Goal: Check status: Check status

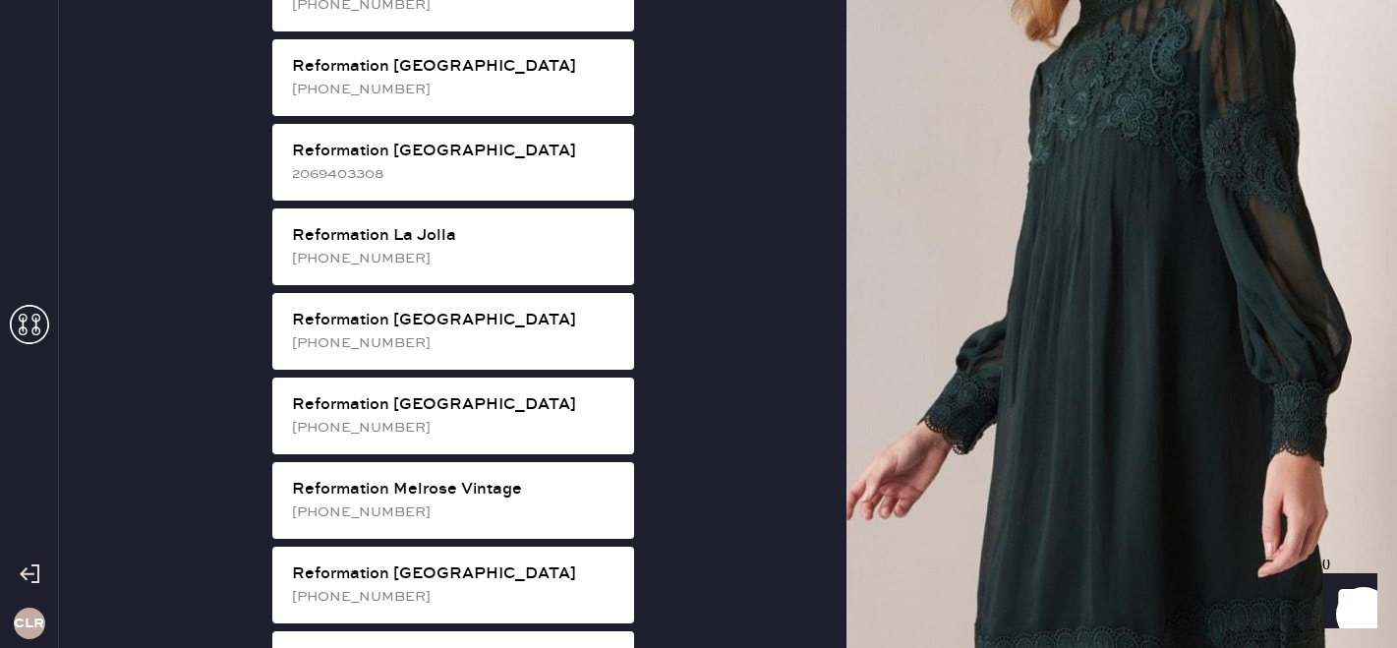
scroll to position [1839, 0]
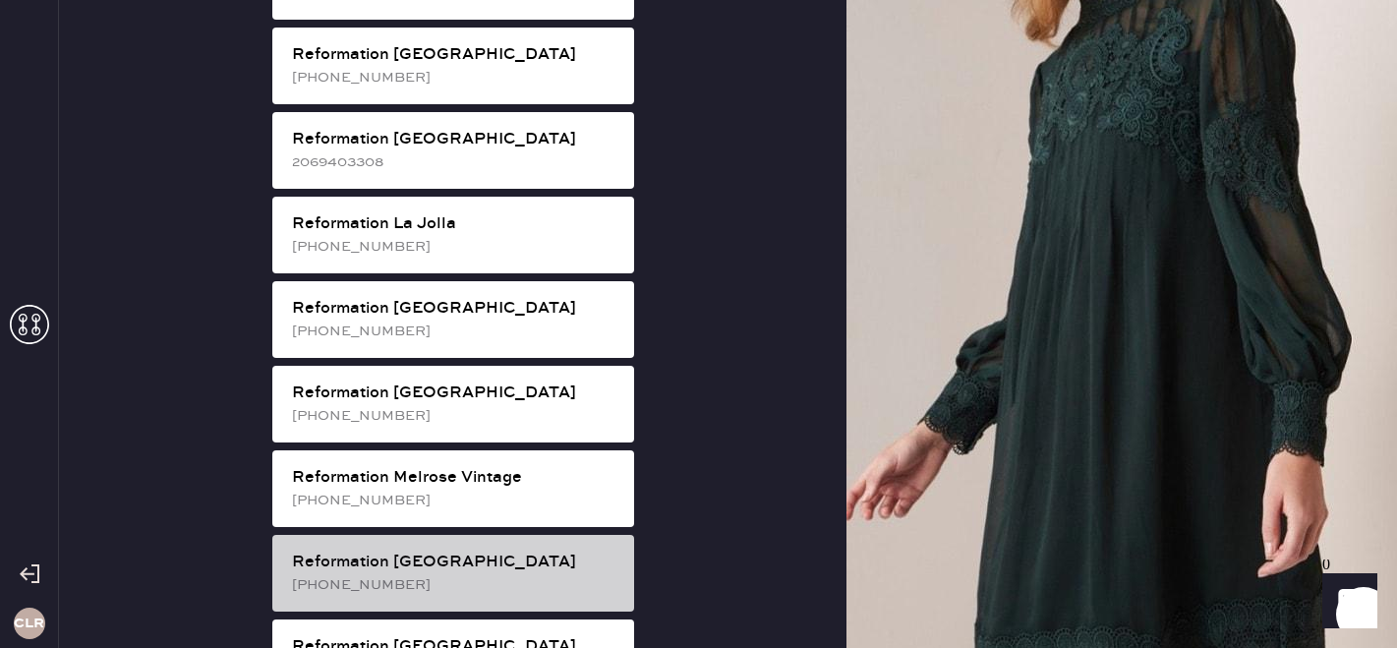
click at [453, 551] on div "Reformation [GEOGRAPHIC_DATA]" at bounding box center [455, 563] width 326 height 24
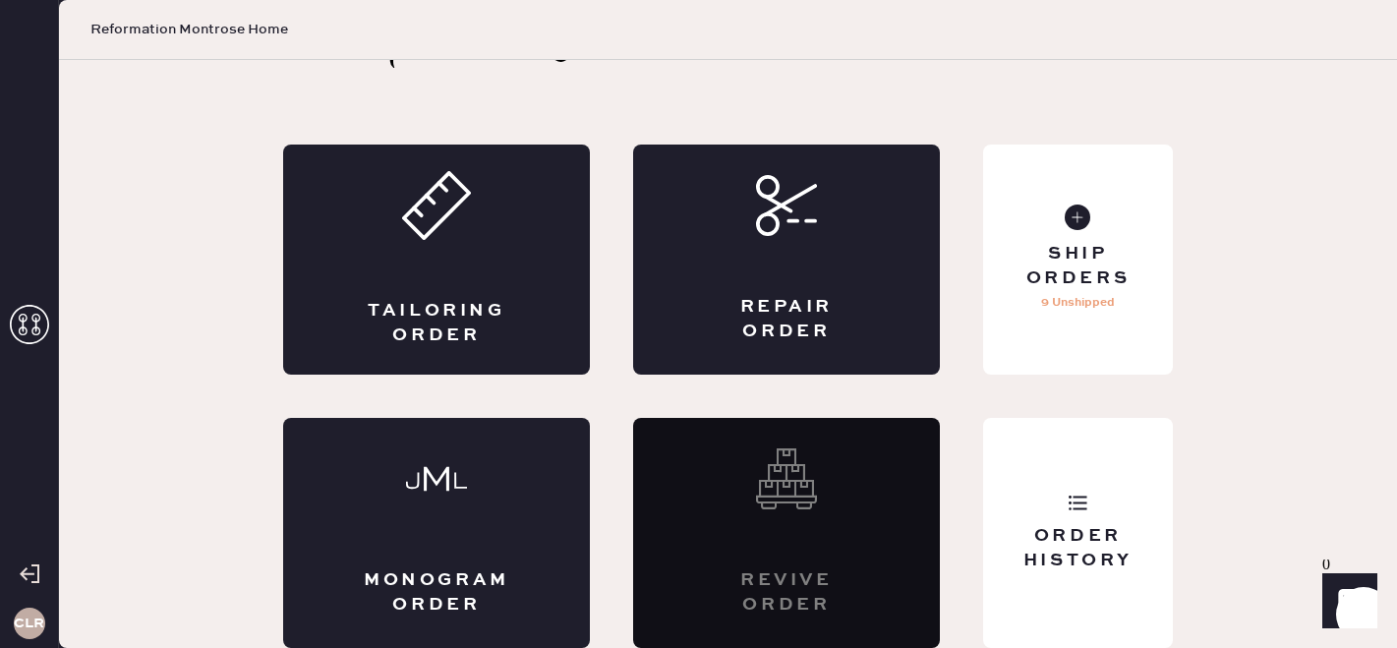
scroll to position [65, 0]
click at [1139, 501] on div "Order History" at bounding box center [1078, 533] width 190 height 230
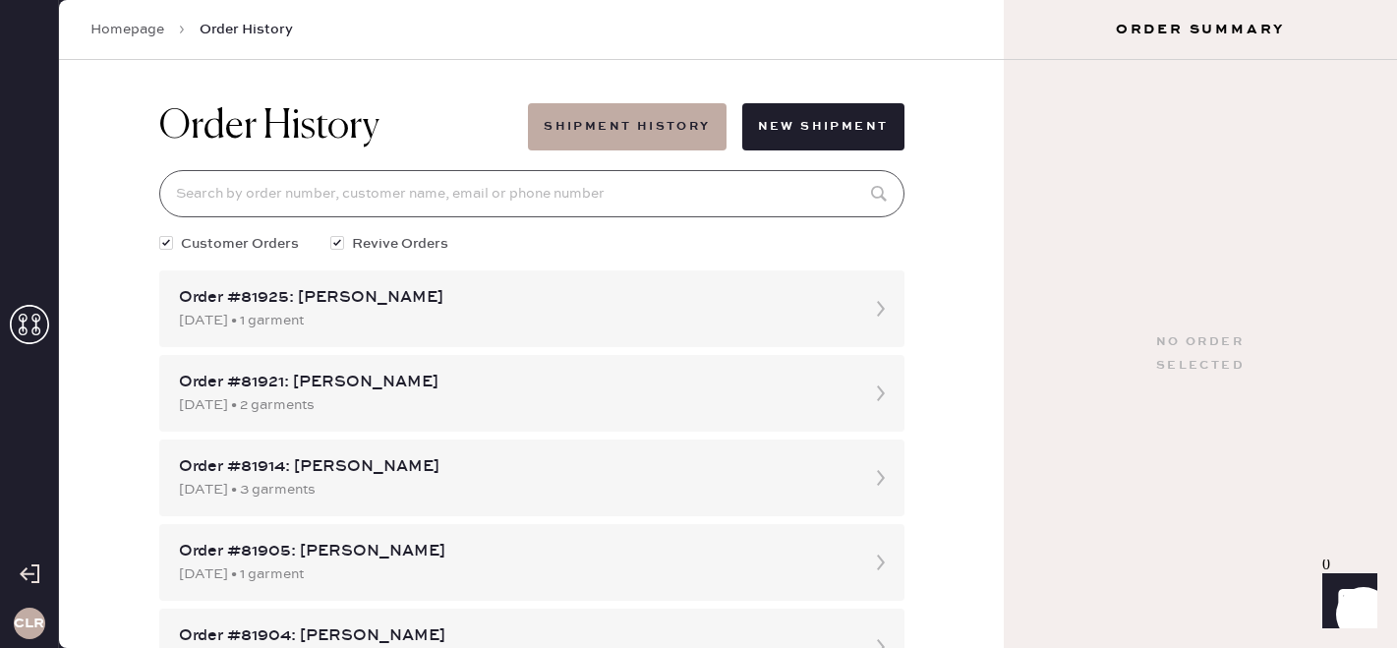
click at [358, 199] on input at bounding box center [531, 193] width 745 height 47
paste input "81562"
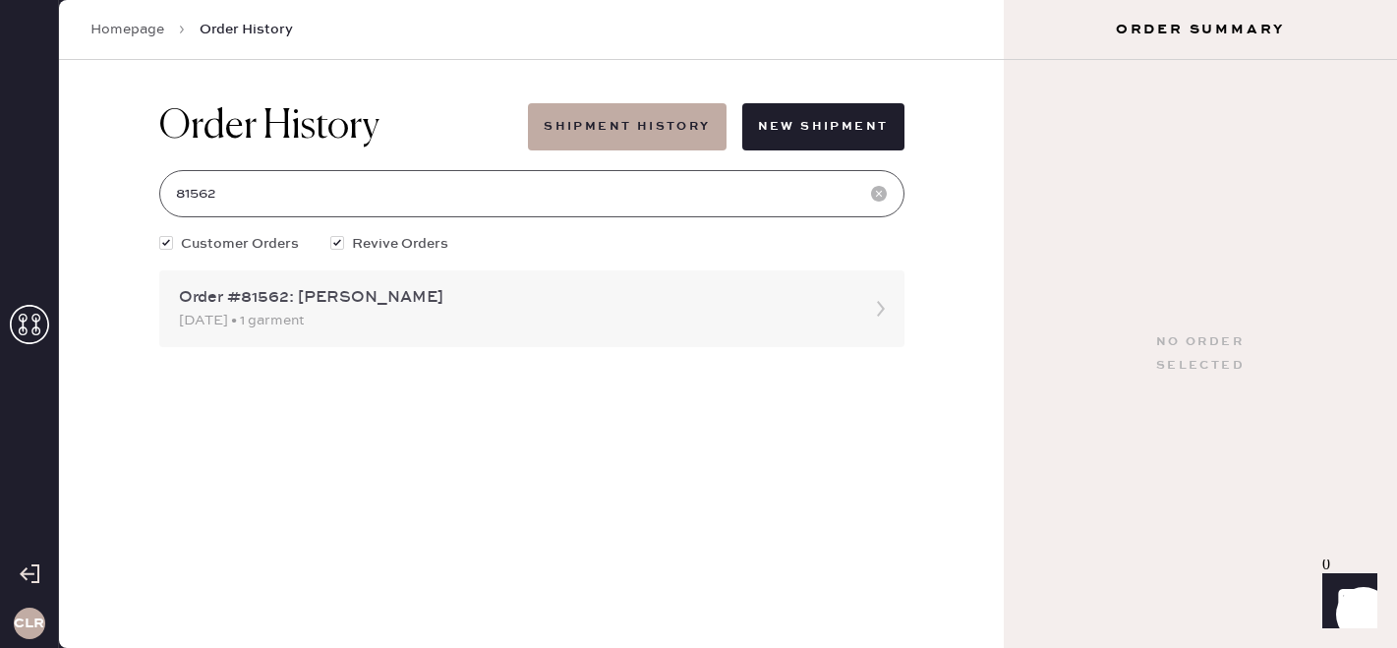
type input "81562"
click at [363, 305] on div "Order #81562: [PERSON_NAME]" at bounding box center [514, 298] width 671 height 24
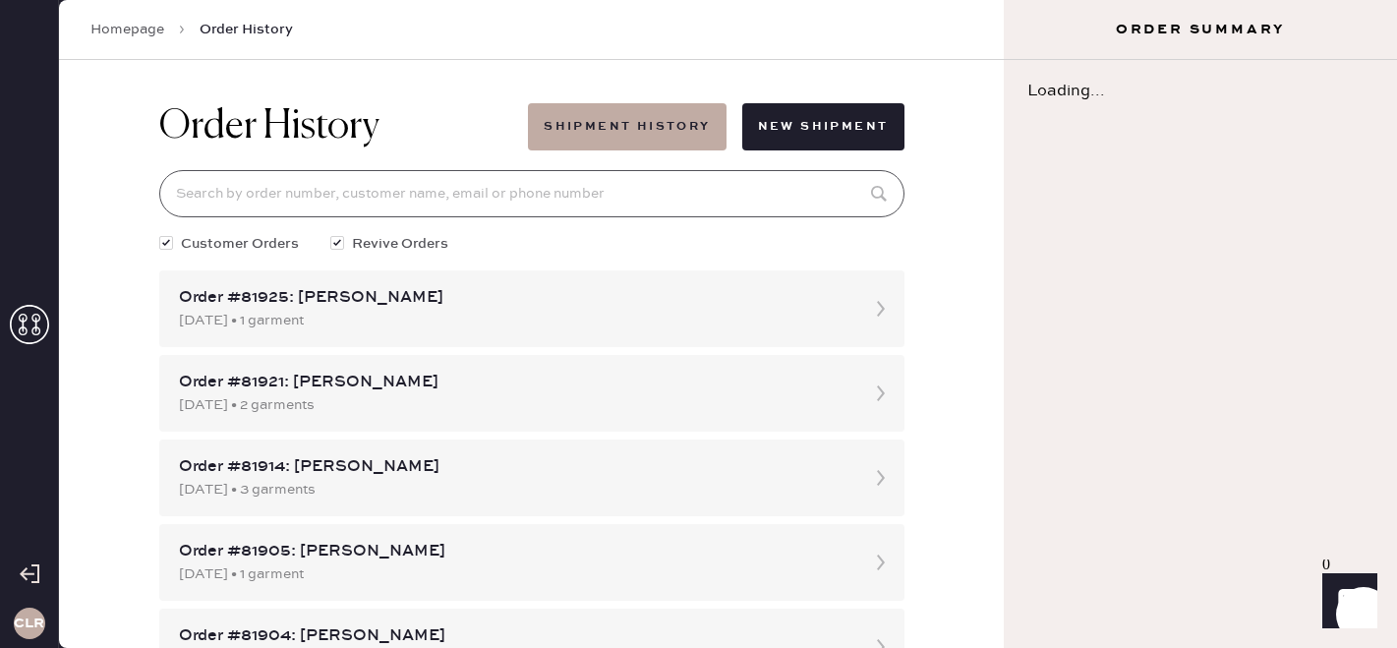
click at [315, 207] on input at bounding box center [531, 193] width 745 height 47
paste input "81562"
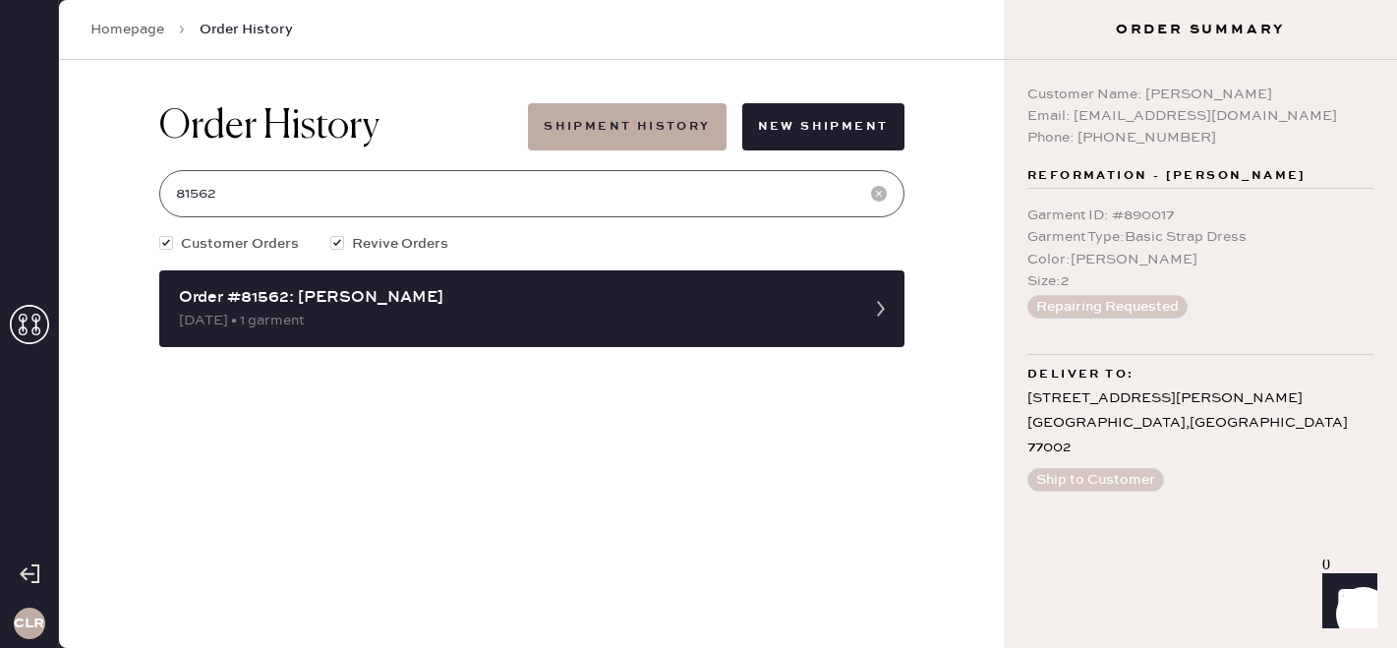
type input "81562"
click at [600, 130] on button "Shipment History" at bounding box center [627, 126] width 198 height 47
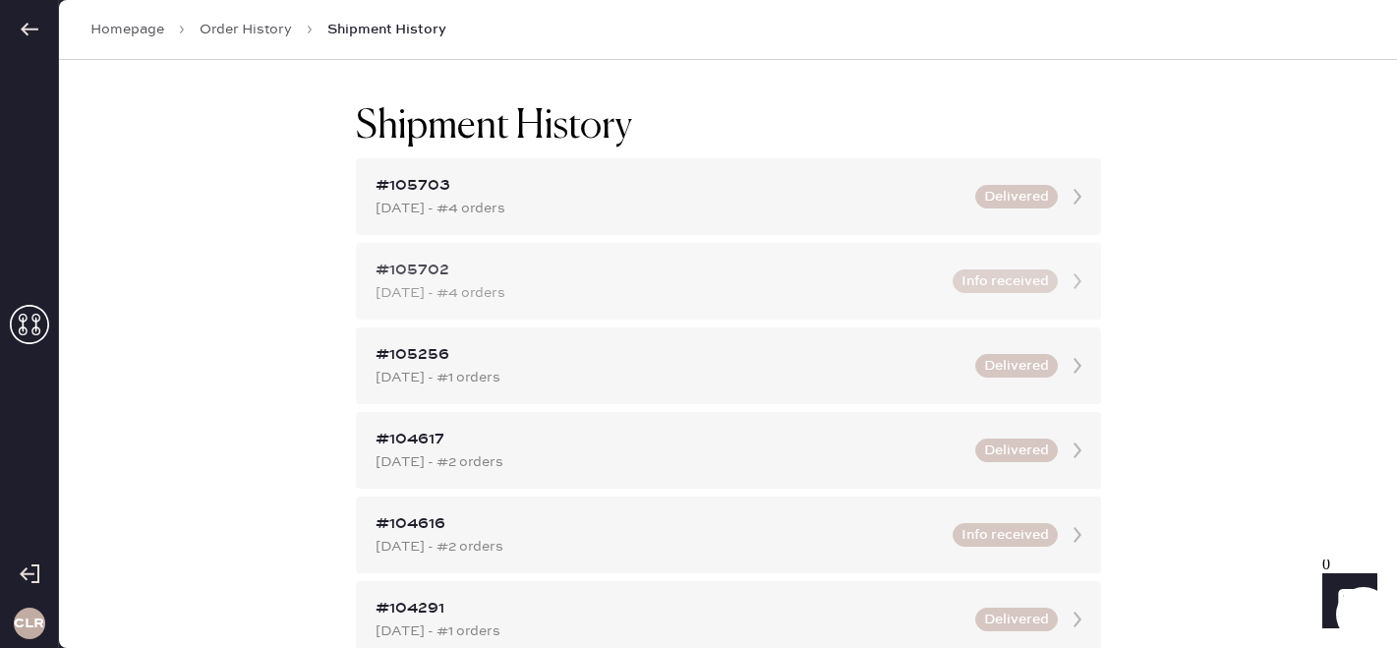
click at [683, 264] on div "#105702" at bounding box center [658, 271] width 565 height 24
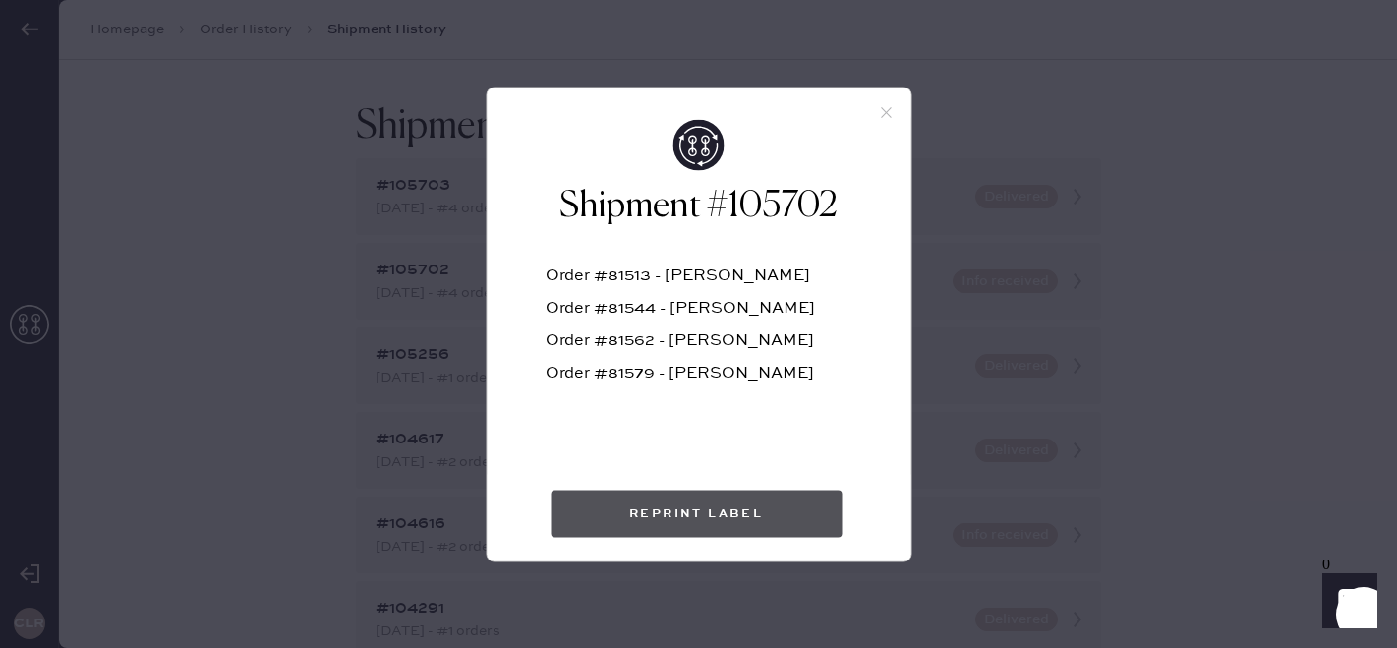
click at [688, 505] on button "Reprint Label" at bounding box center [696, 513] width 291 height 47
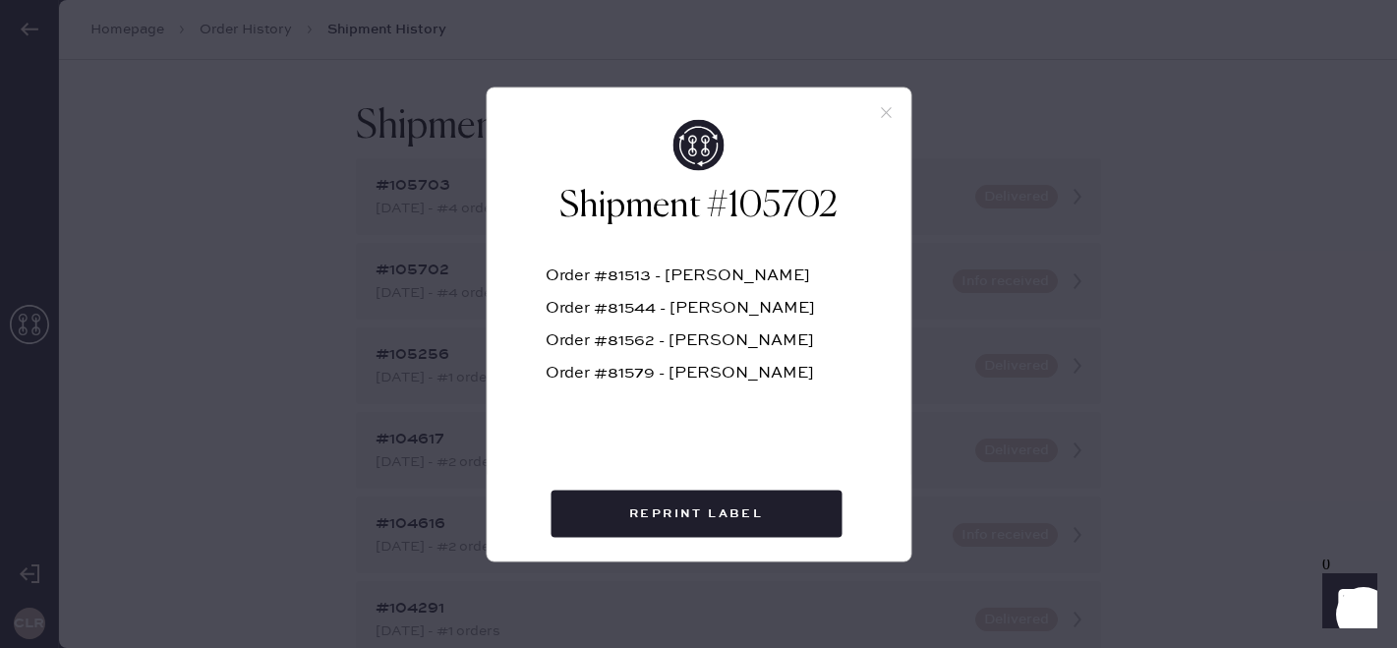
click at [892, 105] on icon at bounding box center [886, 112] width 18 height 18
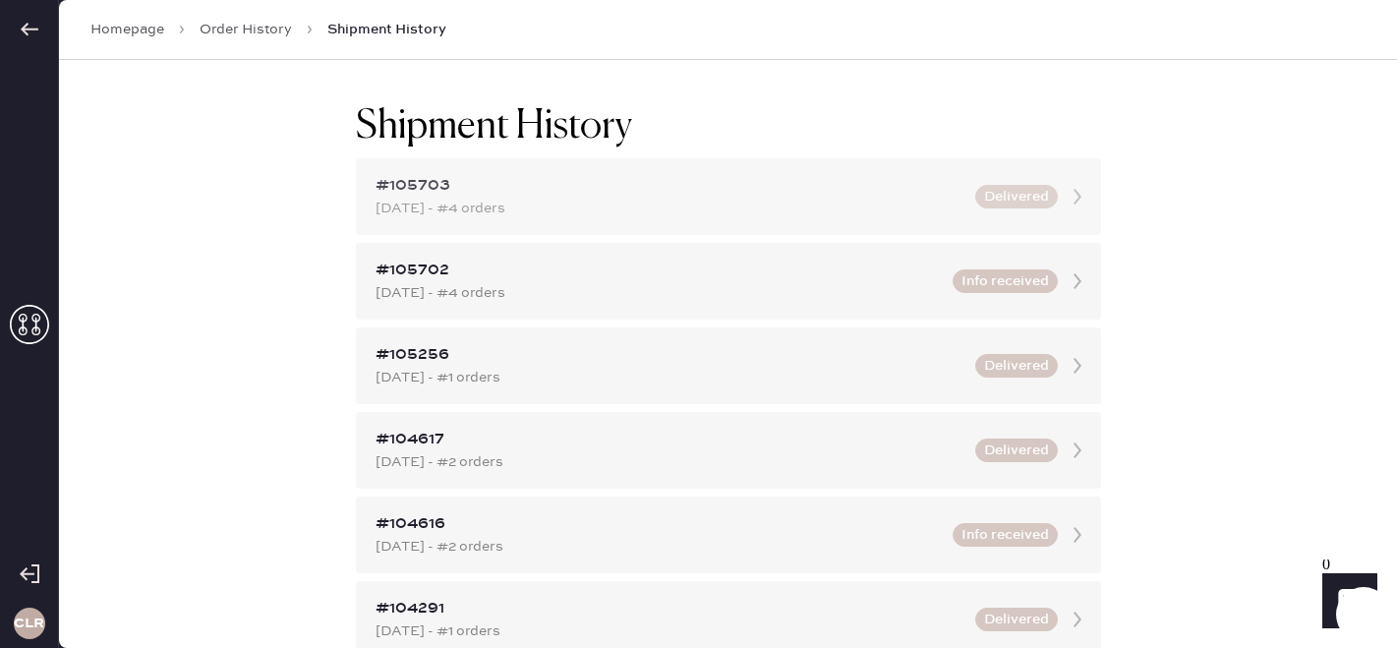
click at [764, 181] on div "#105703" at bounding box center [670, 186] width 588 height 24
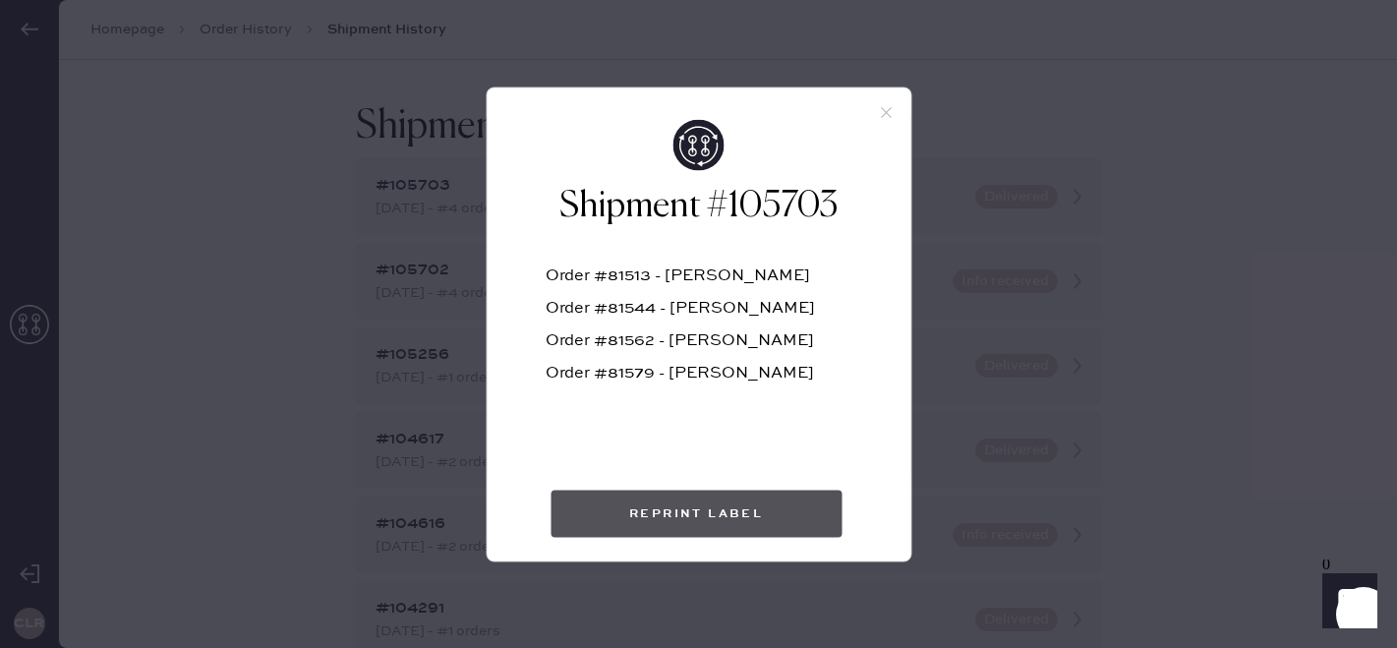
click at [744, 515] on button "Reprint Label" at bounding box center [696, 513] width 291 height 47
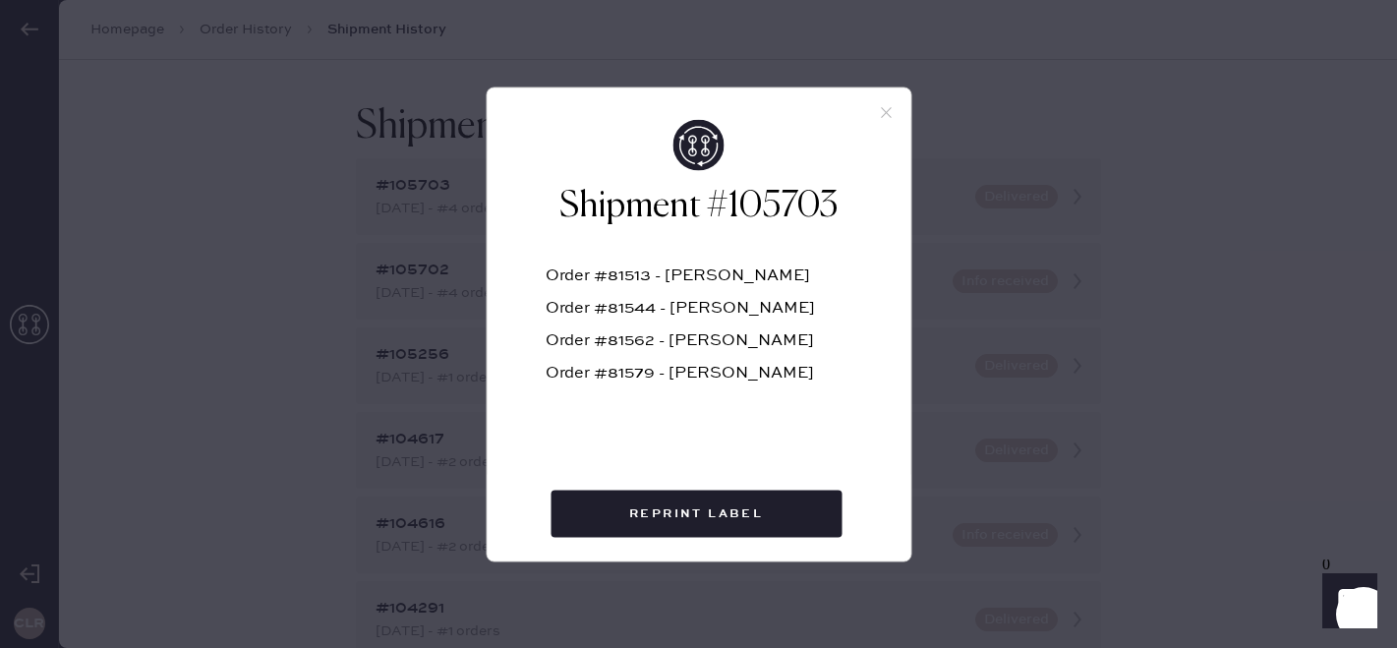
click at [876, 114] on div at bounding box center [699, 103] width 424 height 31
click at [884, 105] on icon at bounding box center [886, 112] width 18 height 18
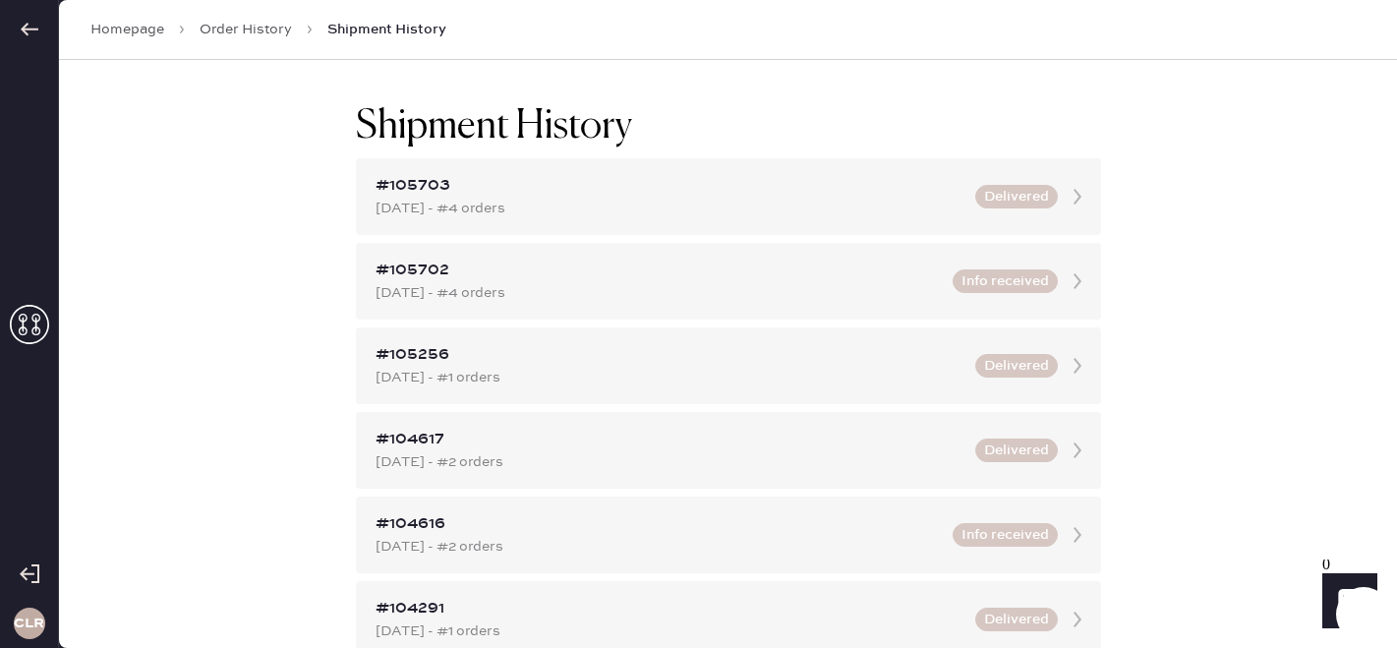
click at [251, 36] on link "Order History" at bounding box center [246, 30] width 92 height 20
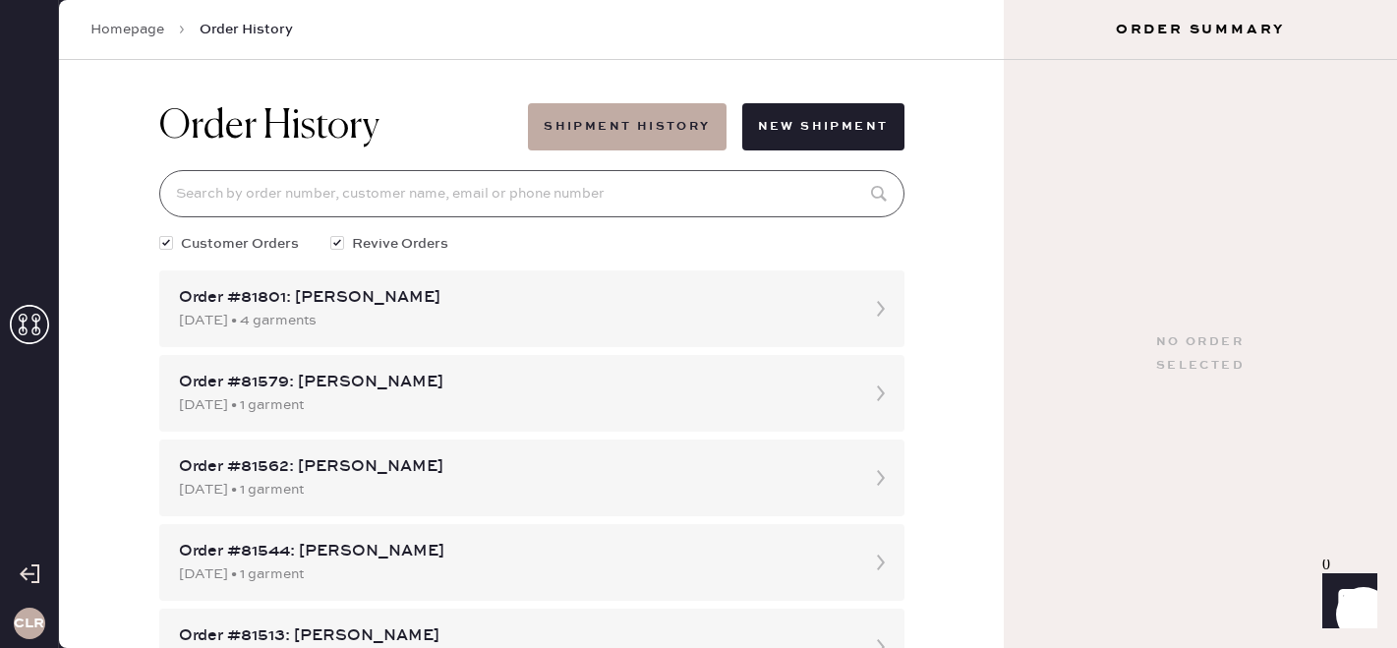
click at [351, 198] on input at bounding box center [531, 193] width 745 height 47
paste input "81562"
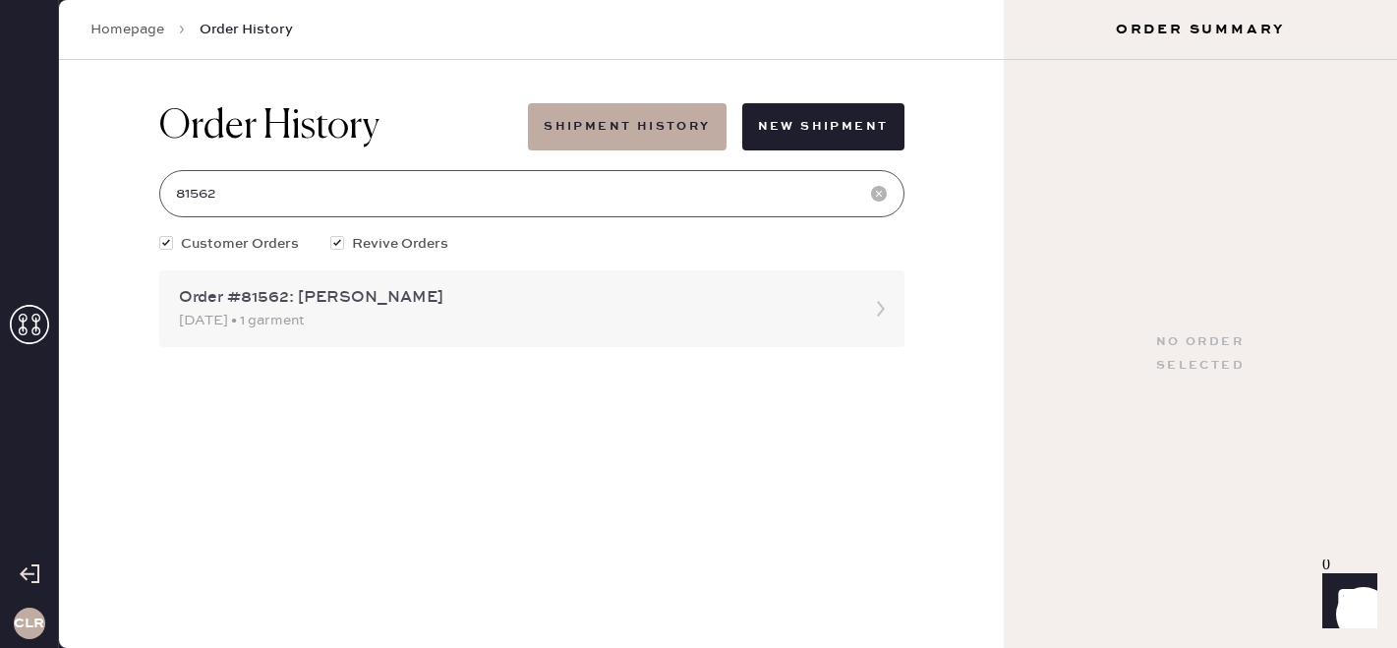
type input "81562"
click at [401, 312] on div "[DATE] • 1 garment" at bounding box center [514, 321] width 671 height 22
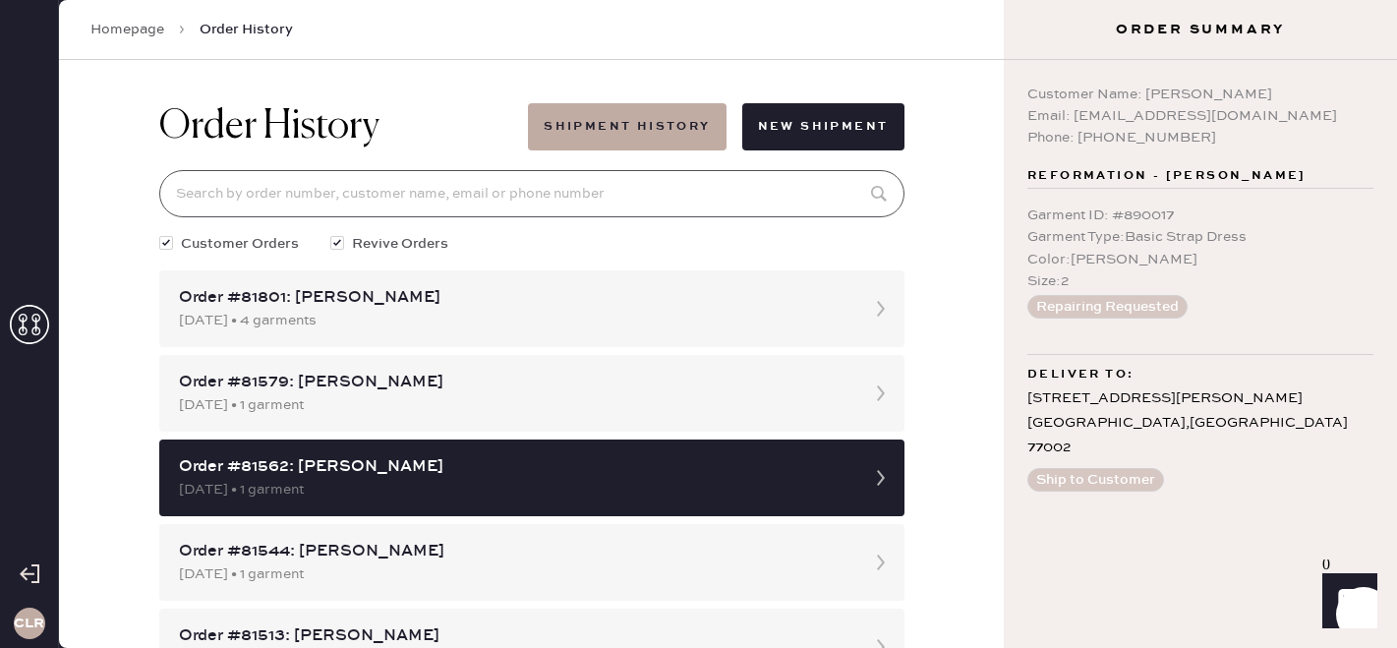
click at [355, 196] on input at bounding box center [531, 193] width 745 height 47
paste input "81562"
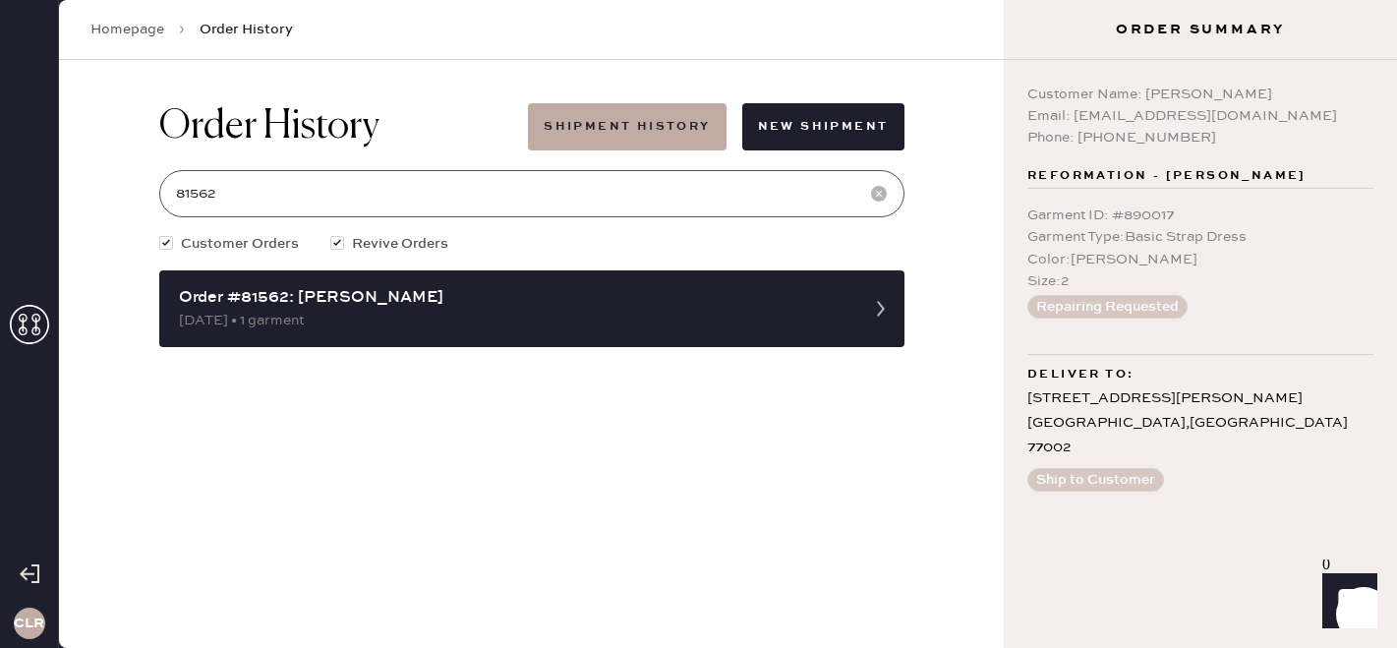
type input "81562"
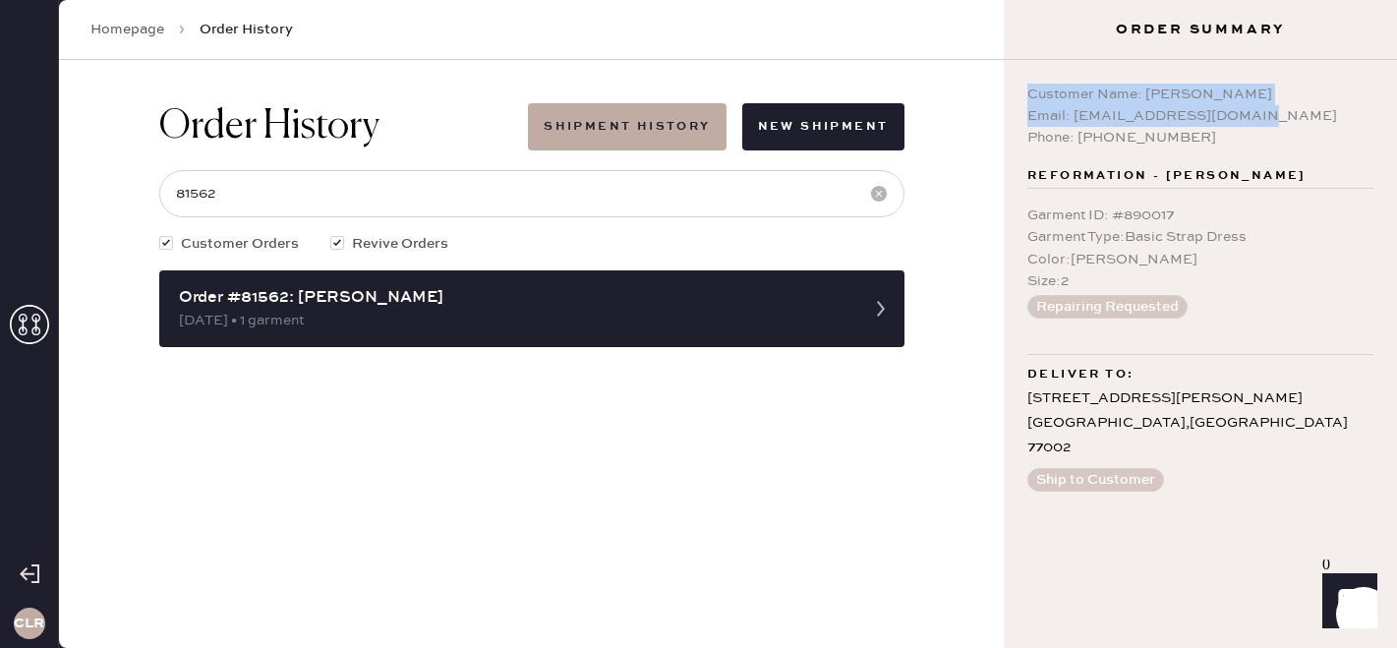
copy div "Customer Name: [PERSON_NAME] Email: [EMAIL_ADDRESS][DOMAIN_NAME]"
drag, startPoint x: 1271, startPoint y: 122, endPoint x: 1012, endPoint y: 84, distance: 261.5
click at [1012, 84] on div "Customer Name: [PERSON_NAME] Email: [EMAIL_ADDRESS][DOMAIN_NAME] Phone: [PHONE_…" at bounding box center [1200, 354] width 393 height 588
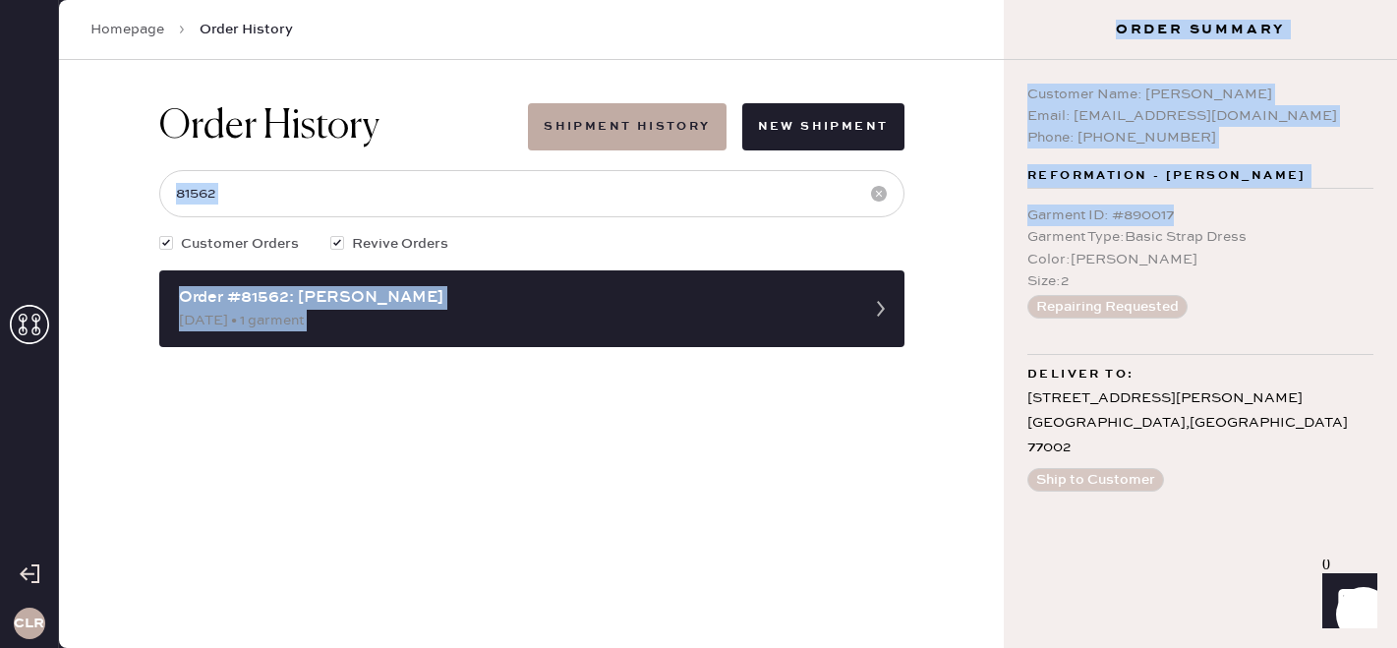
copy div "Customer Orders Revive Orders Order #81562: [PERSON_NAME] [DATE] • 1 garment Or…"
drag, startPoint x: 1192, startPoint y: 211, endPoint x: 962, endPoint y: 210, distance: 230.1
click at [962, 210] on div "CLR Homepage Order History Order History Shipment History New Shipment 81562 Cu…" at bounding box center [698, 324] width 1397 height 648
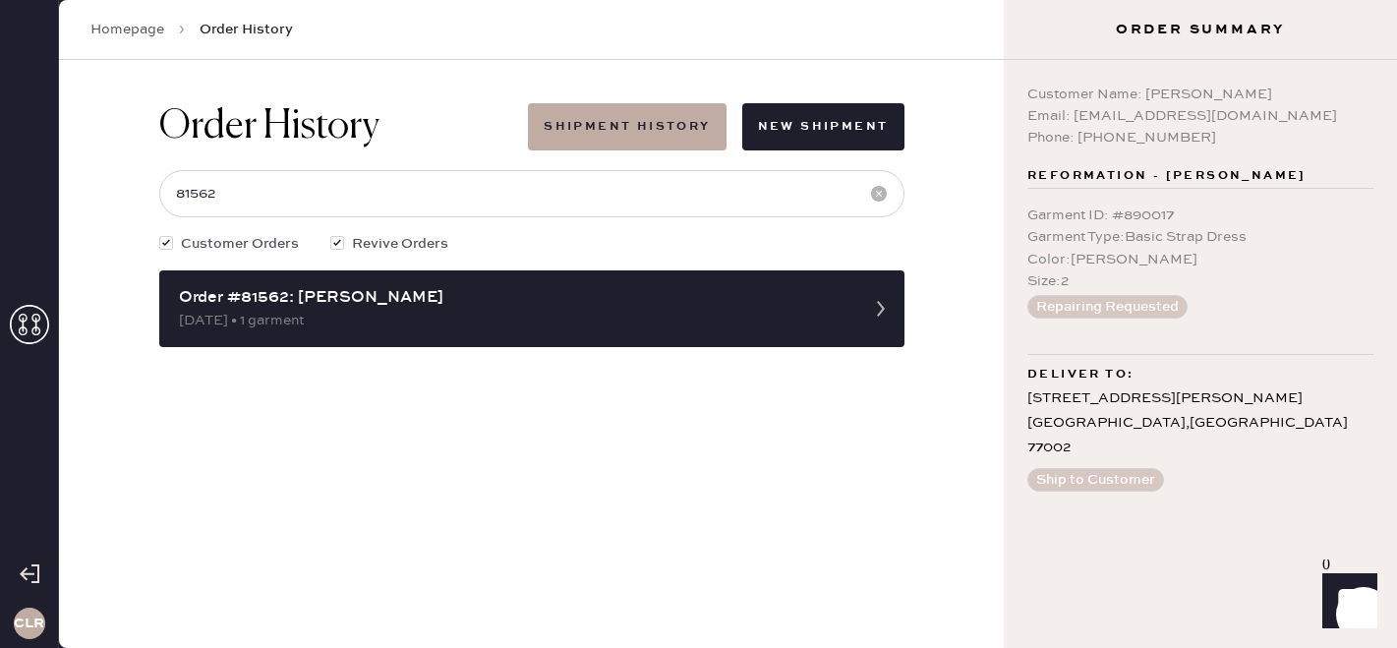
click at [962, 210] on div "Order History Shipment History New Shipment 81562 Customer Orders Revive Orders…" at bounding box center [531, 354] width 945 height 588
drag, startPoint x: 1199, startPoint y: 210, endPoint x: 1007, endPoint y: 210, distance: 191.8
click at [1006, 211] on div "Customer Name: [PERSON_NAME] Email: [EMAIL_ADDRESS][DOMAIN_NAME] Phone: [PHONE_…" at bounding box center [1200, 354] width 393 height 588
copy div "Garment ID : # 890017"
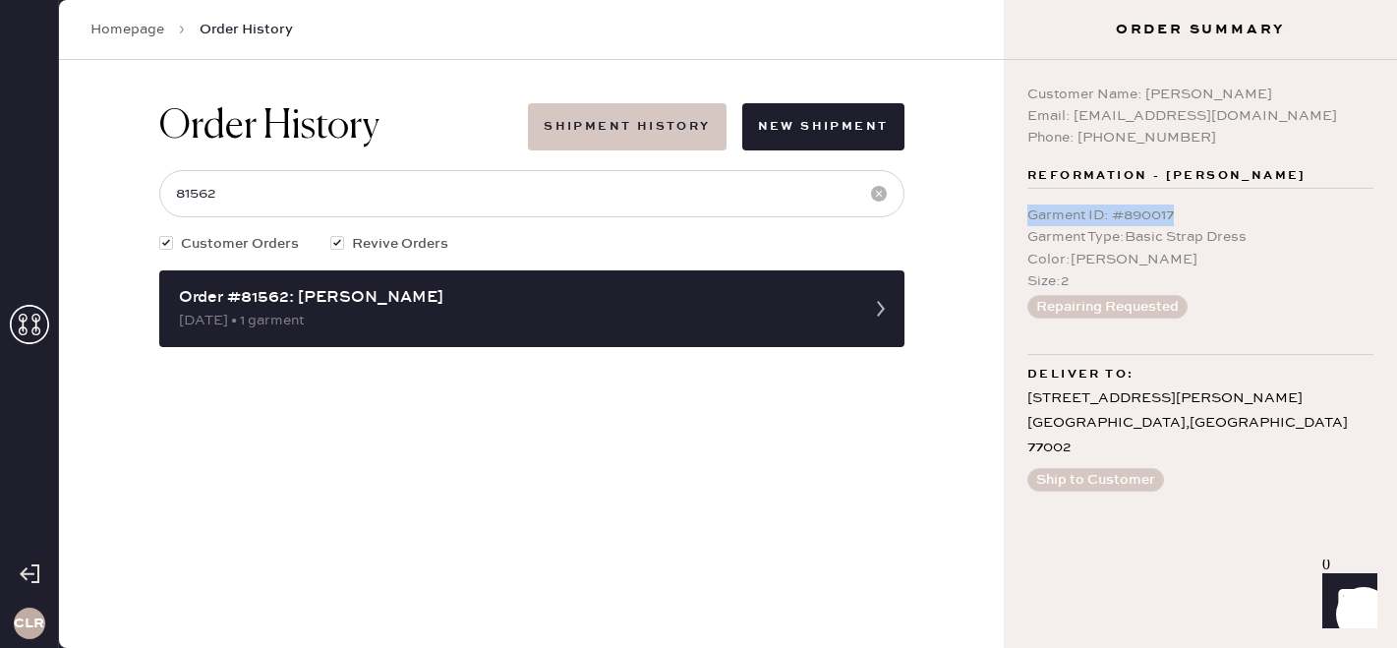
click at [576, 139] on button "Shipment History" at bounding box center [627, 126] width 198 height 47
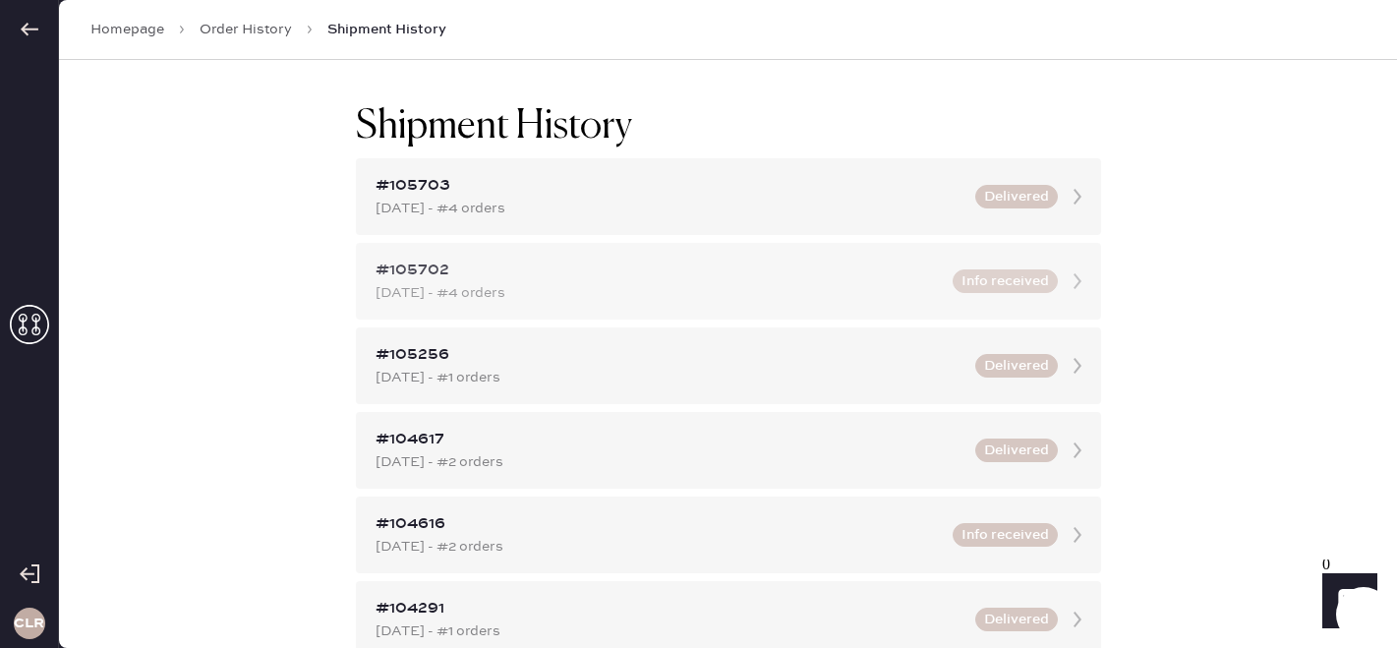
click at [592, 286] on div "[DATE] - #4 orders" at bounding box center [658, 293] width 565 height 22
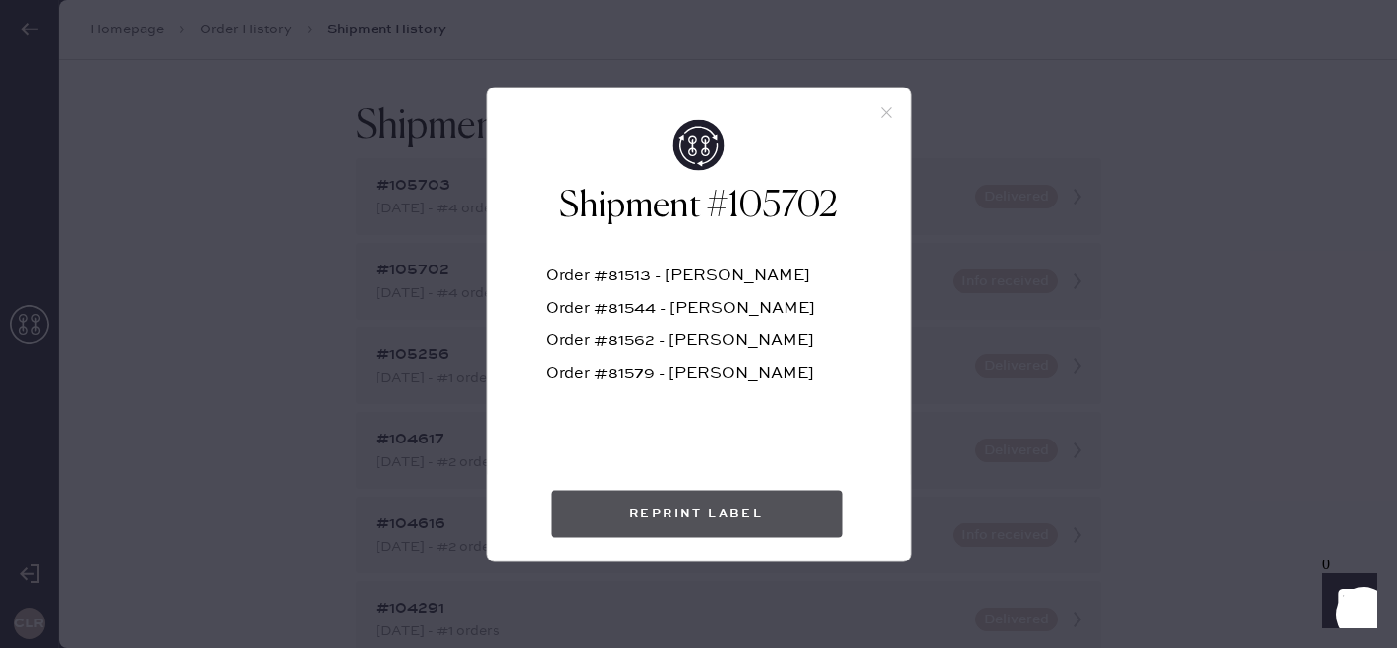
click at [755, 509] on button "Reprint Label" at bounding box center [696, 513] width 291 height 47
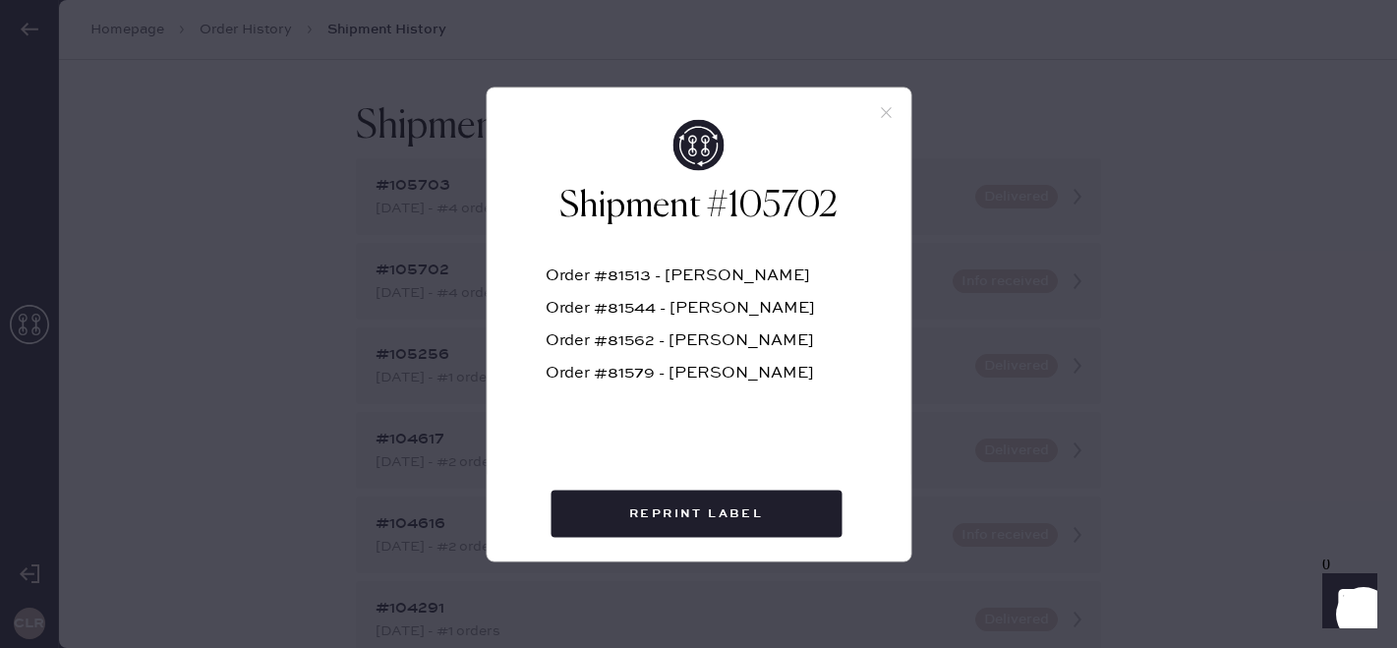
click at [879, 113] on icon at bounding box center [886, 112] width 18 height 18
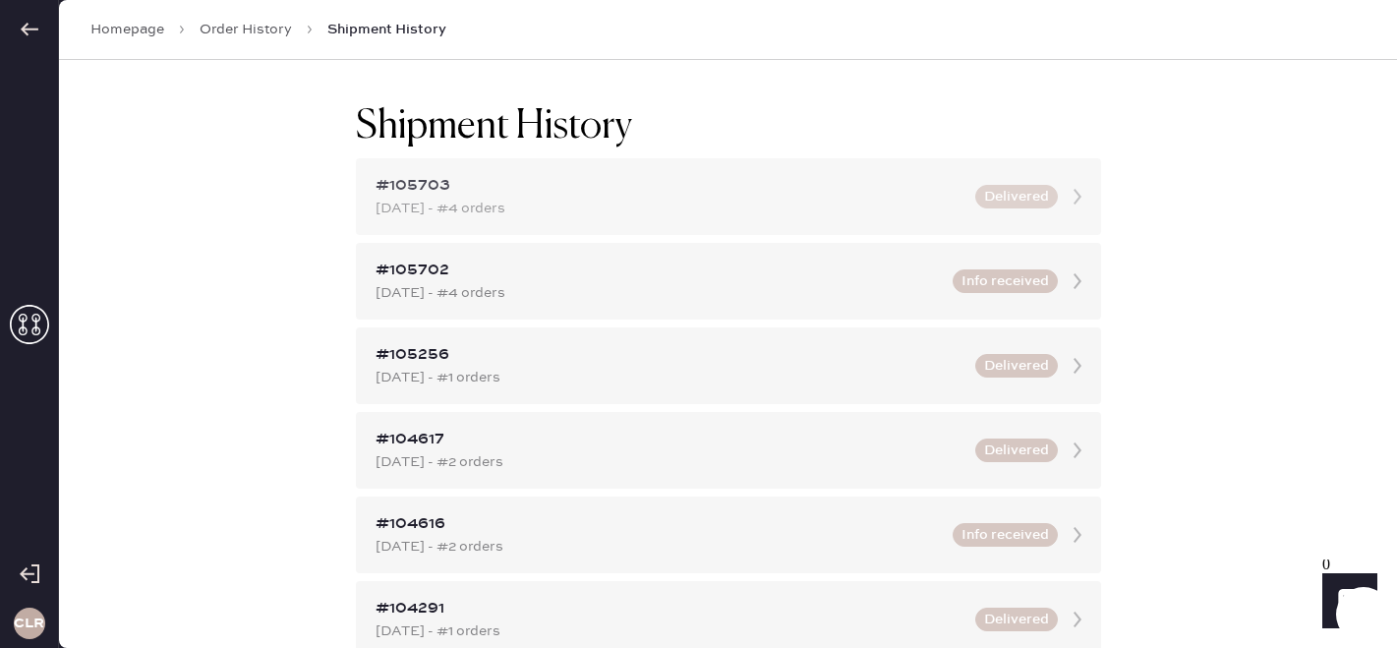
click at [840, 191] on div "#105703" at bounding box center [670, 186] width 588 height 24
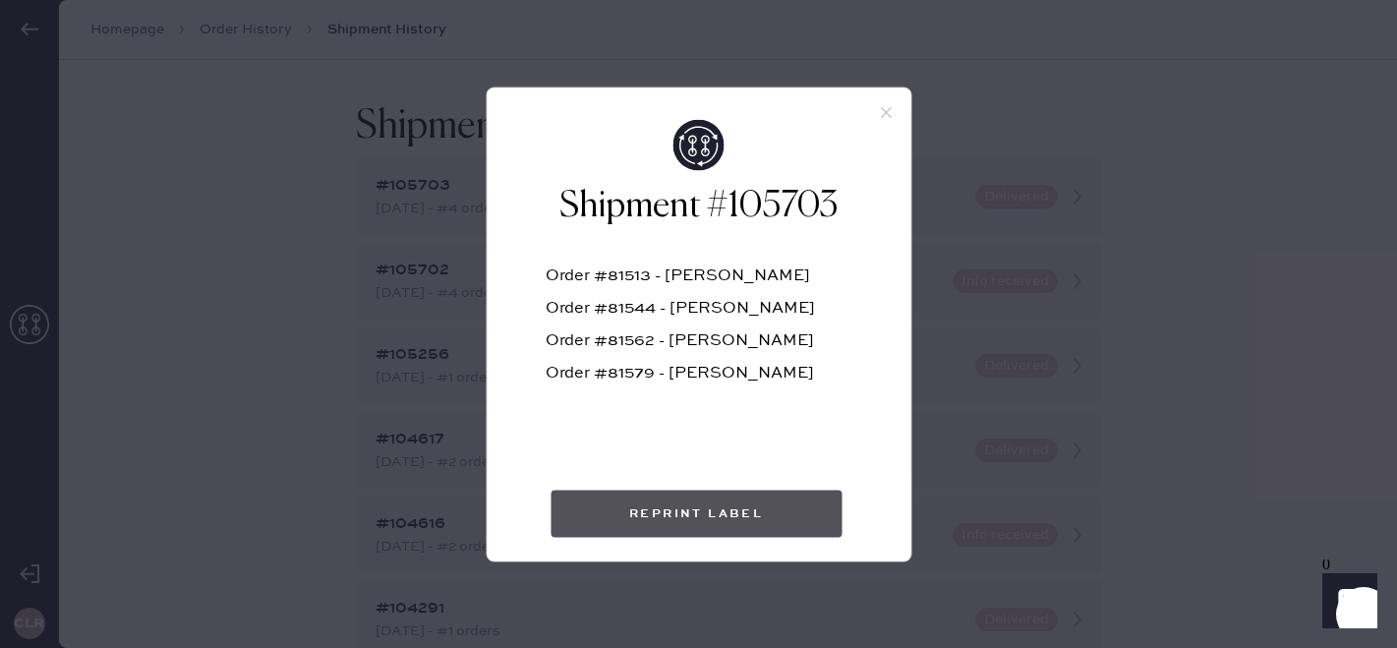
click at [699, 517] on button "Reprint Label" at bounding box center [696, 513] width 291 height 47
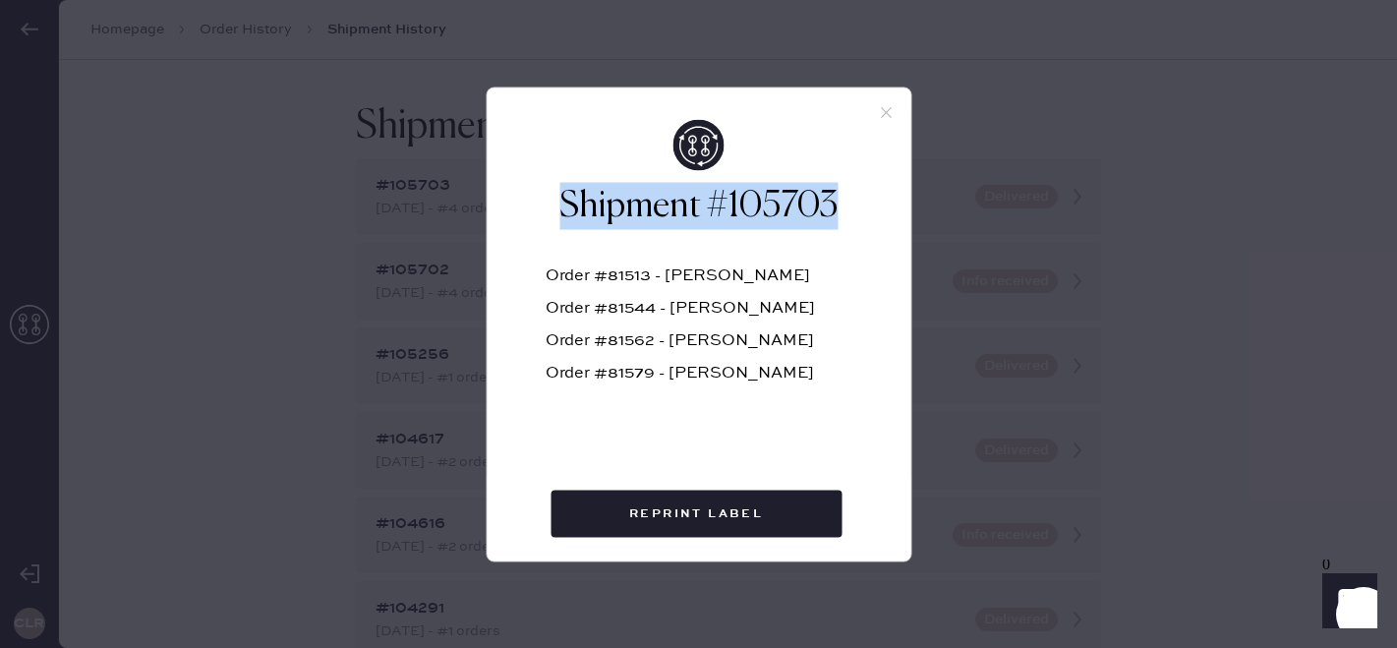
copy h2 "Shipment #105703"
drag, startPoint x: 838, startPoint y: 198, endPoint x: 547, endPoint y: 206, distance: 291.2
click at [547, 206] on h2 "Shipment #105703" at bounding box center [699, 205] width 306 height 47
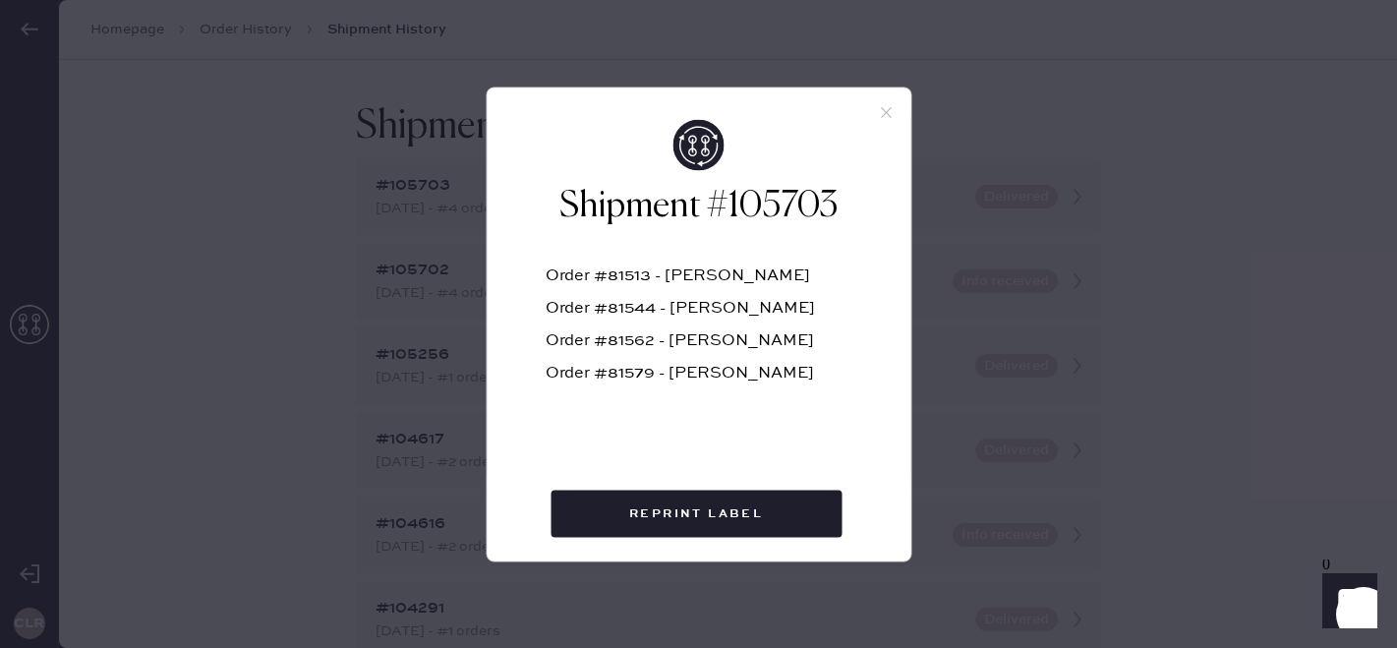
click at [886, 107] on icon at bounding box center [886, 112] width 18 height 18
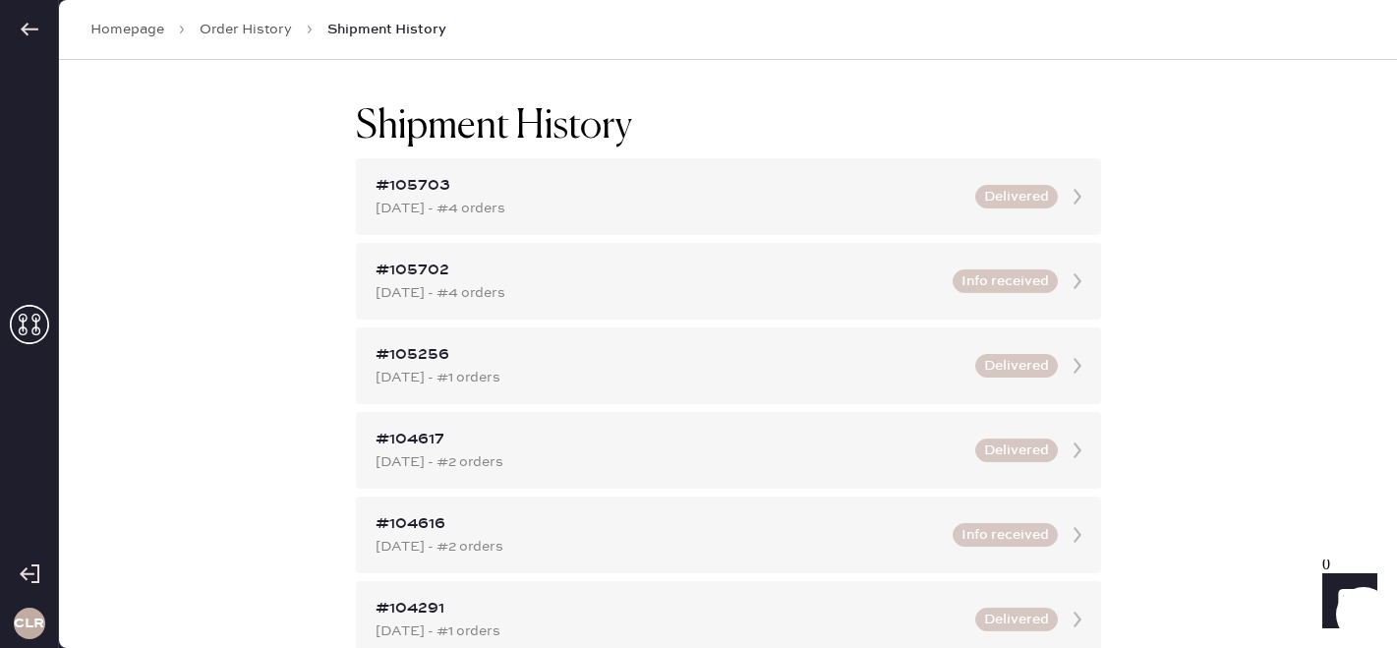
click at [30, 326] on icon at bounding box center [29, 324] width 39 height 39
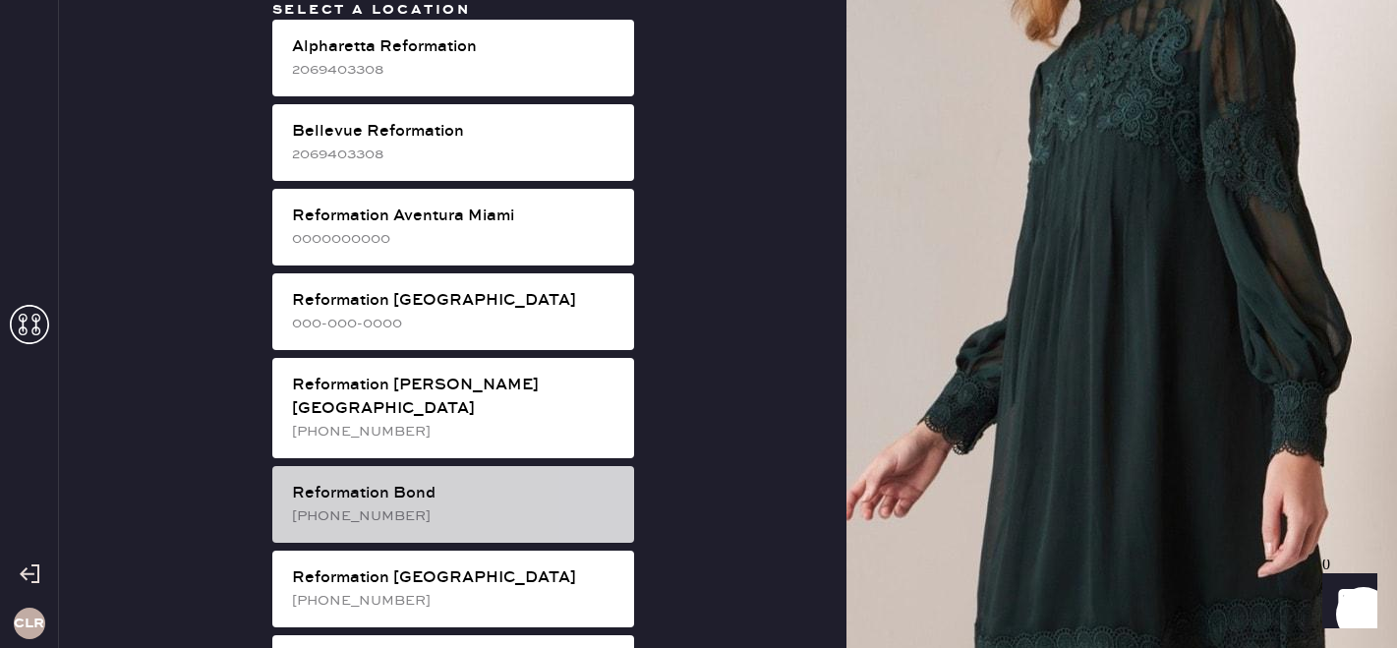
click at [409, 504] on div "Reformation Bond [PHONE_NUMBER]" at bounding box center [453, 504] width 362 height 77
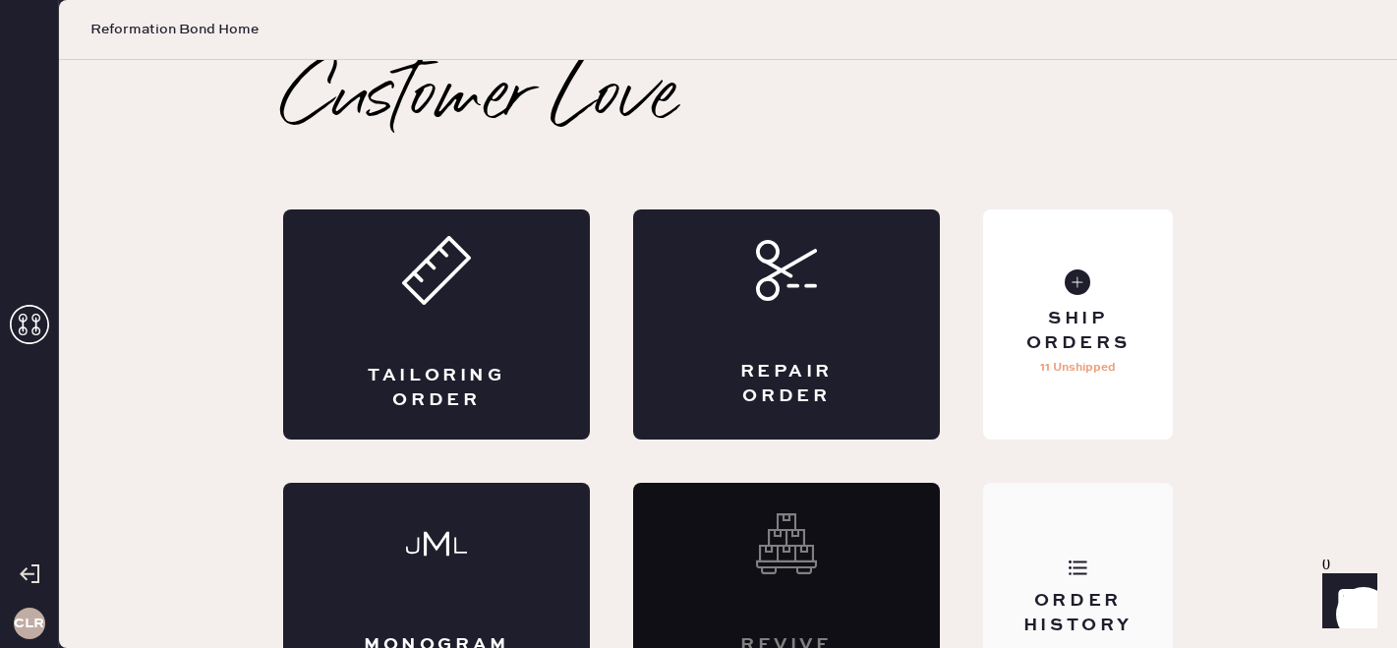
click at [1104, 541] on div "Order History" at bounding box center [1078, 598] width 190 height 230
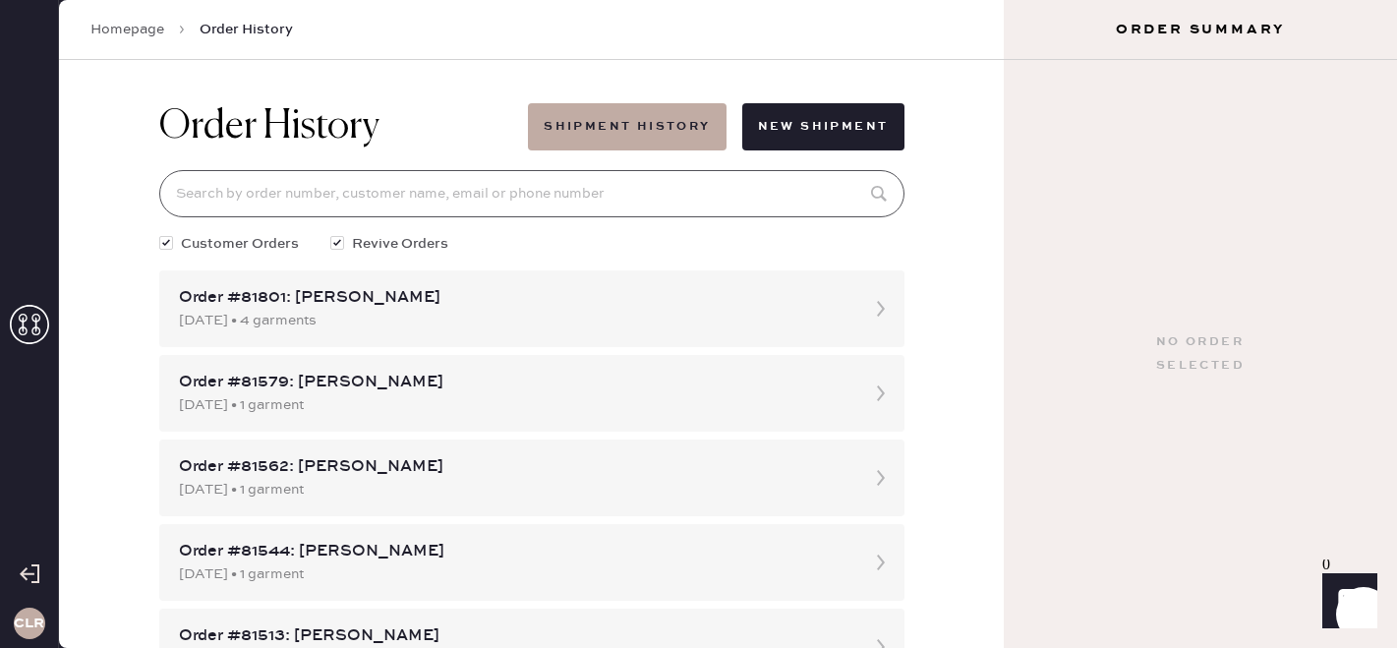
click at [242, 190] on input at bounding box center [531, 193] width 745 height 47
paste input "81135"
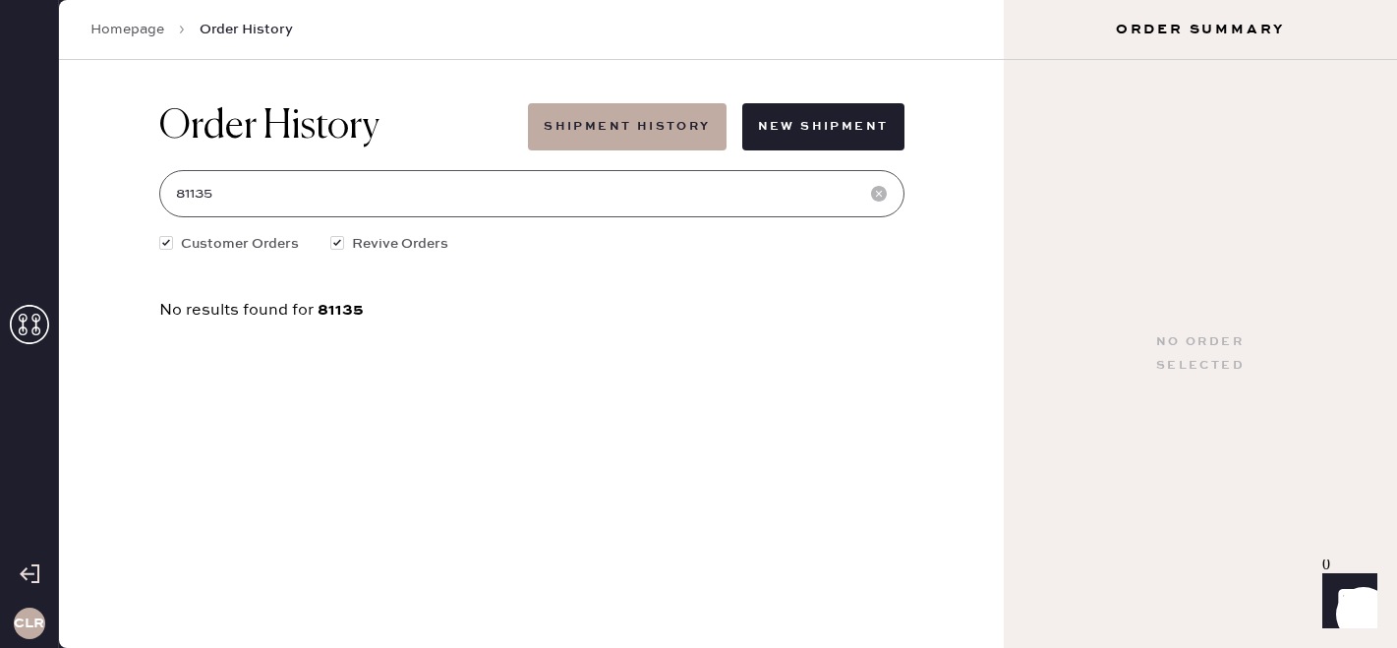
type input "81135"
click at [38, 313] on icon at bounding box center [29, 324] width 39 height 39
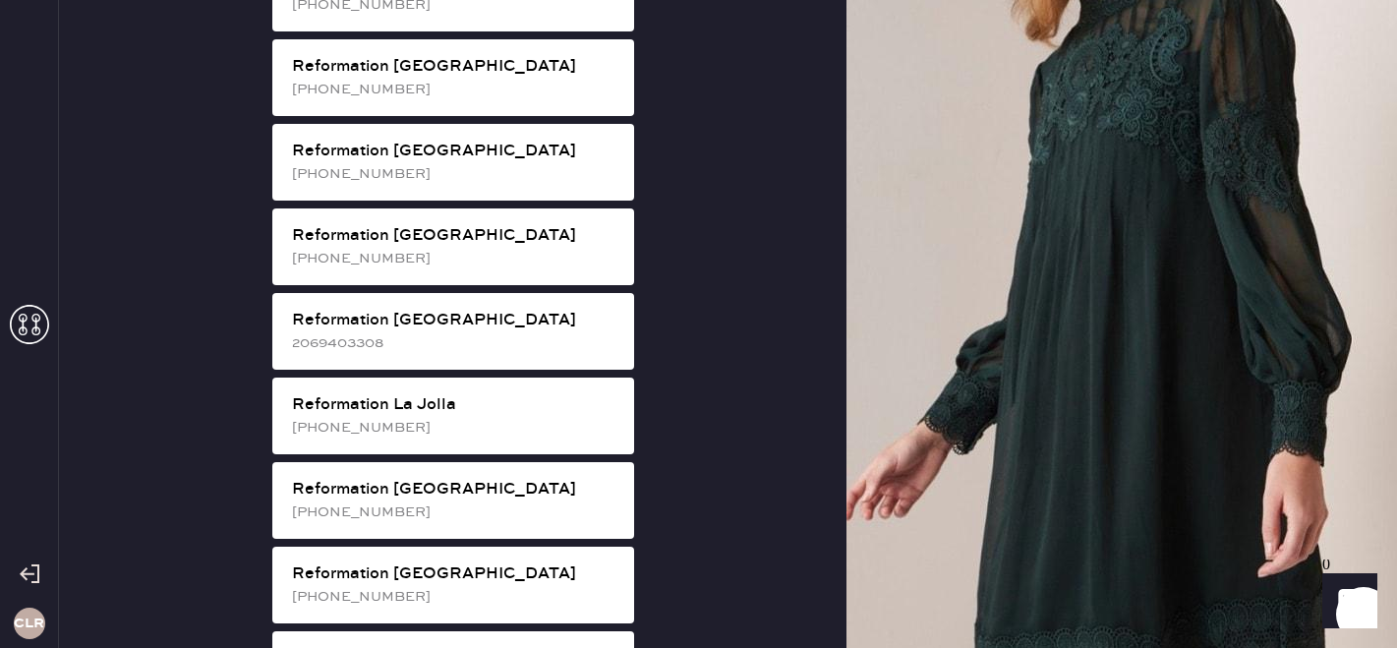
scroll to position [1690, 0]
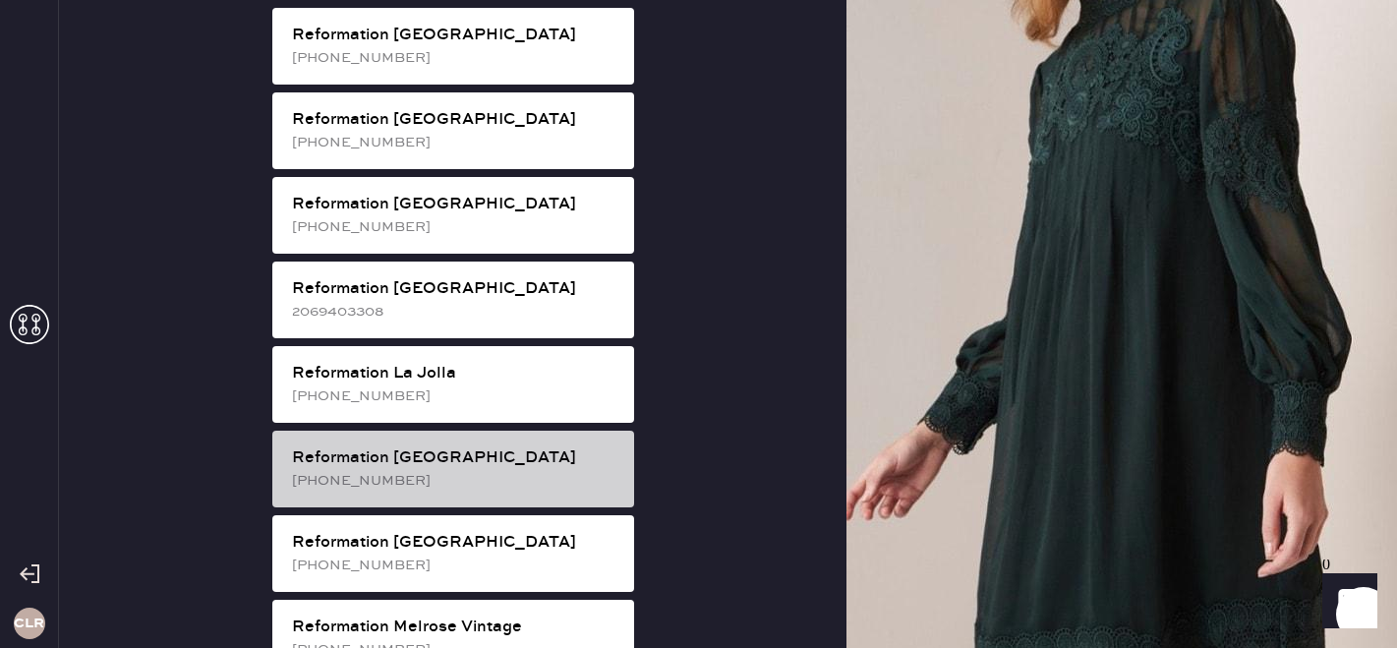
click at [502, 446] on div "Reformation [GEOGRAPHIC_DATA]" at bounding box center [455, 458] width 326 height 24
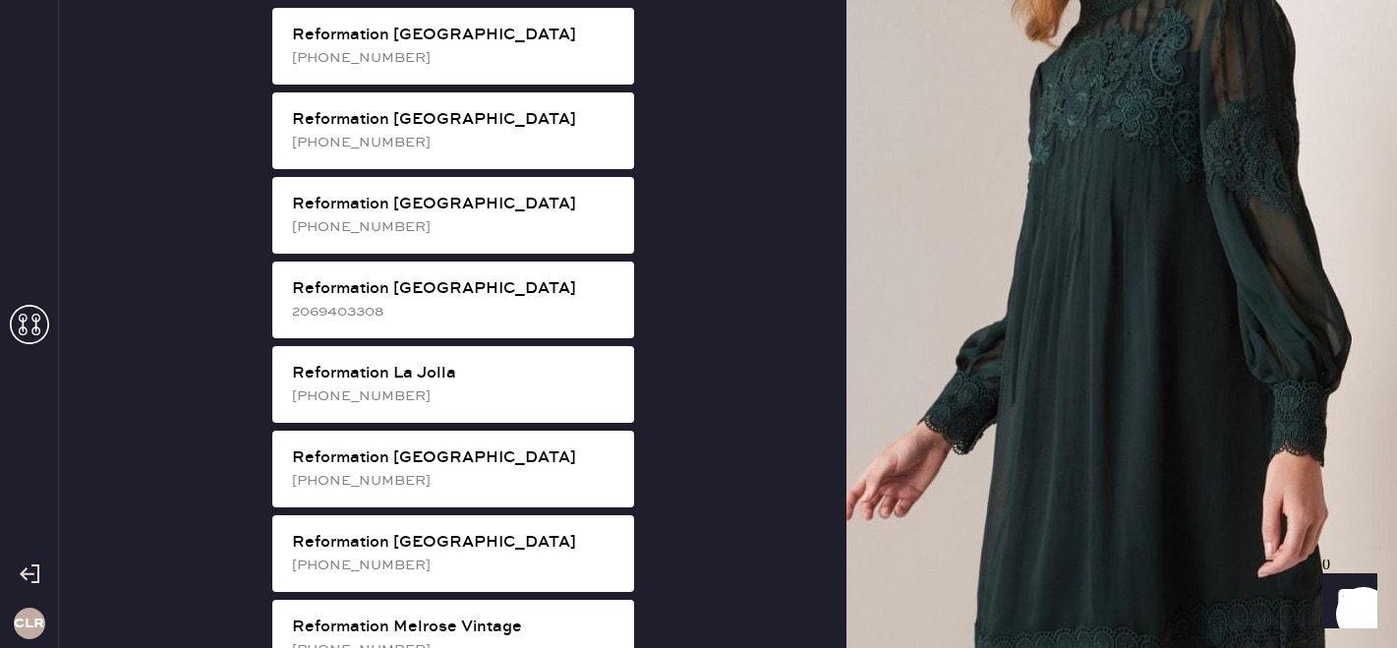
scroll to position [65, 0]
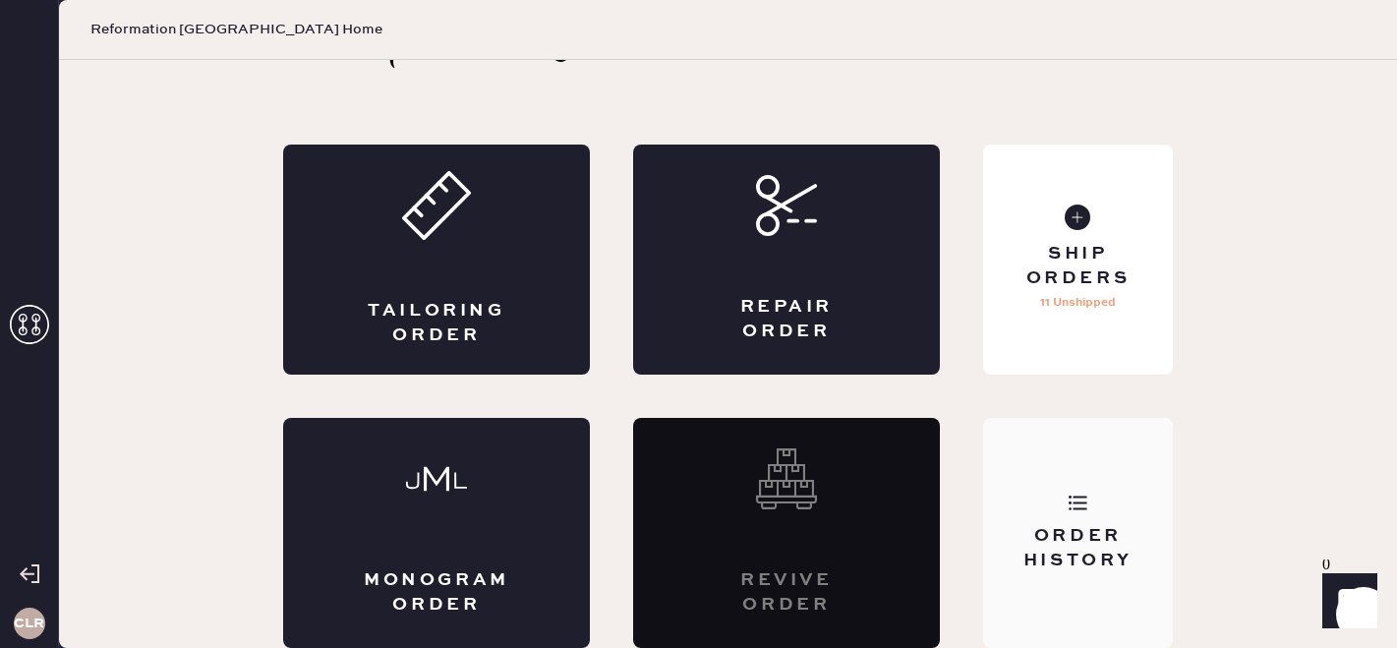
click at [1105, 564] on div "Order History" at bounding box center [1078, 548] width 158 height 49
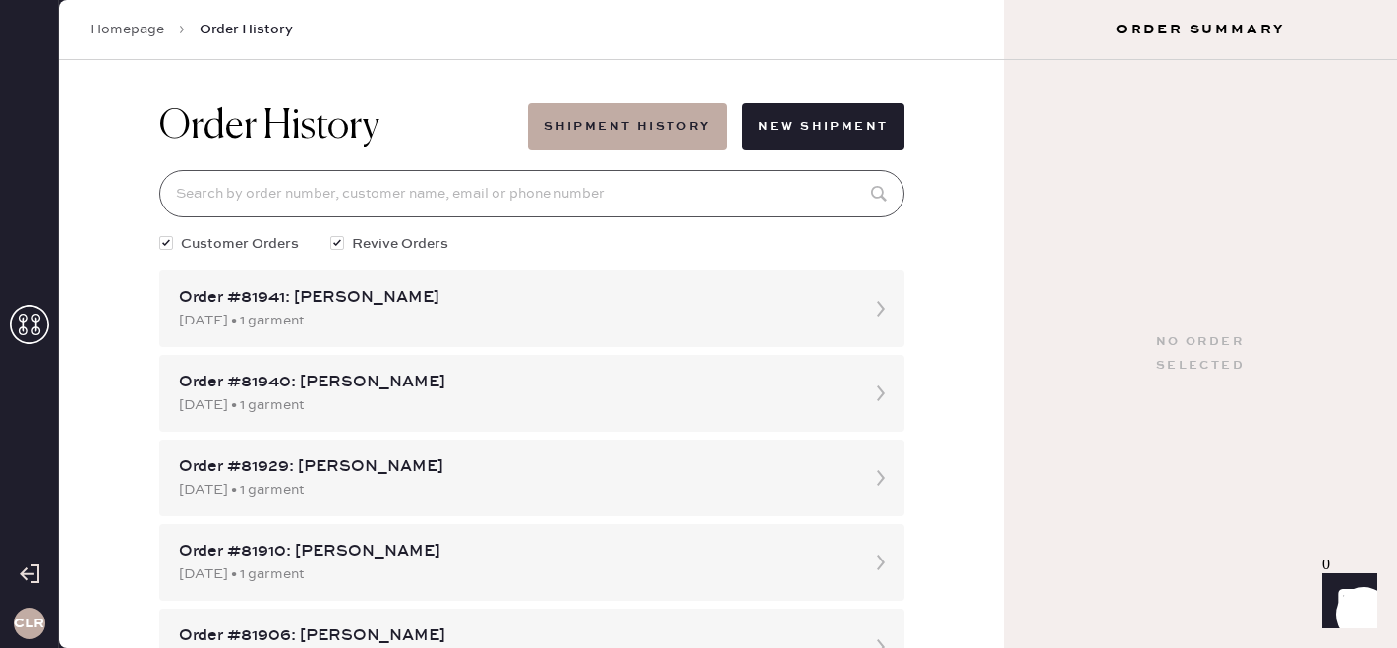
click at [401, 195] on input at bounding box center [531, 193] width 745 height 47
paste input "81135"
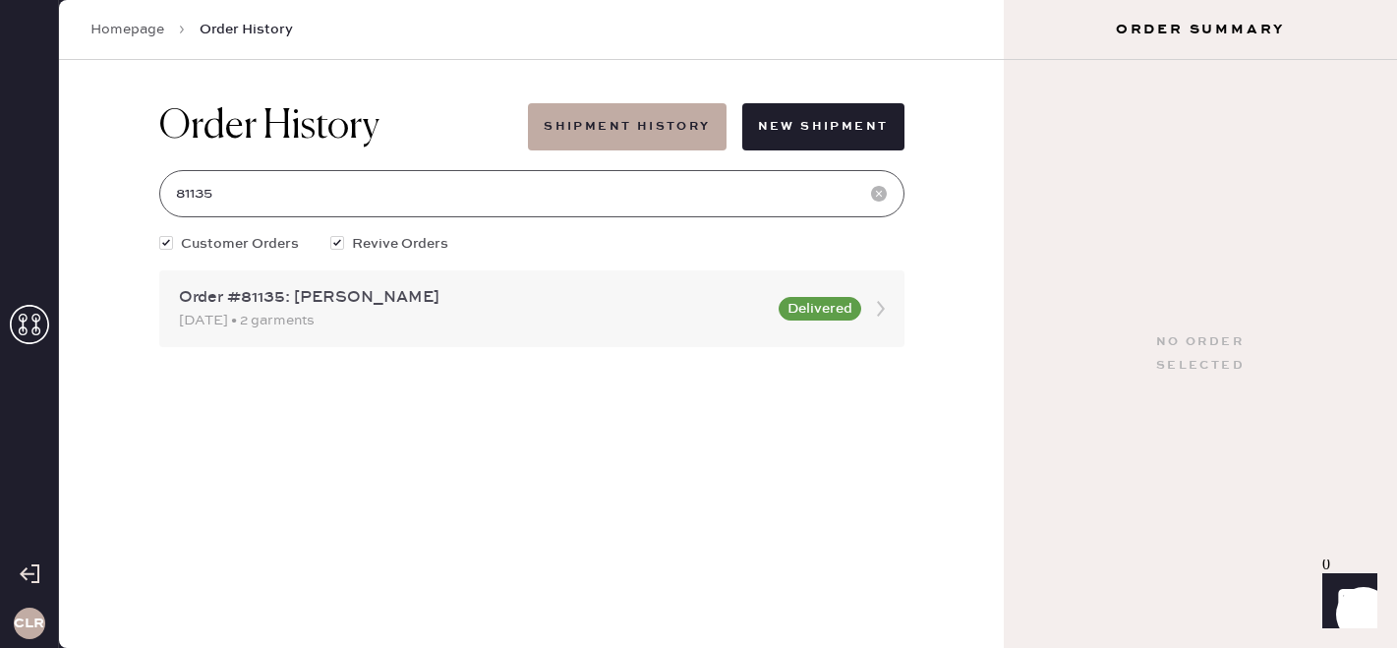
type input "81135"
click at [459, 312] on div "[DATE] • 2 garments" at bounding box center [473, 321] width 588 height 22
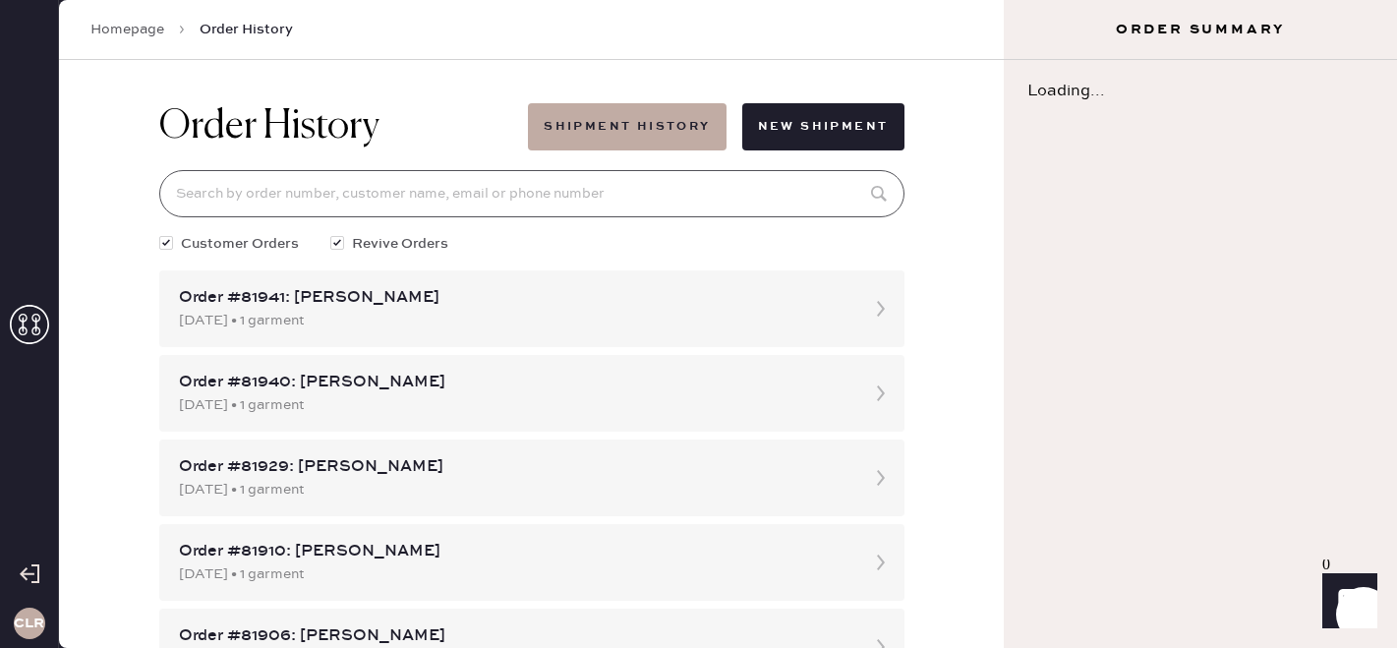
click at [415, 196] on input at bounding box center [531, 193] width 745 height 47
paste input "81135"
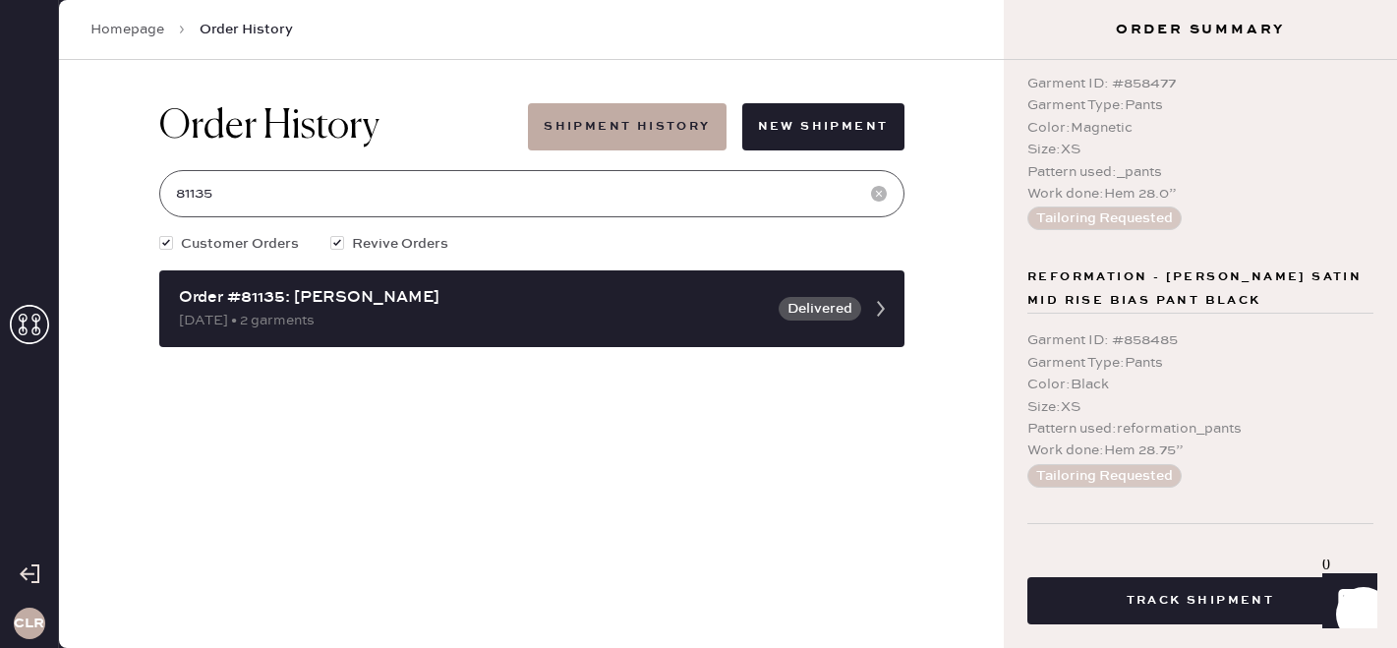
scroll to position [303, 0]
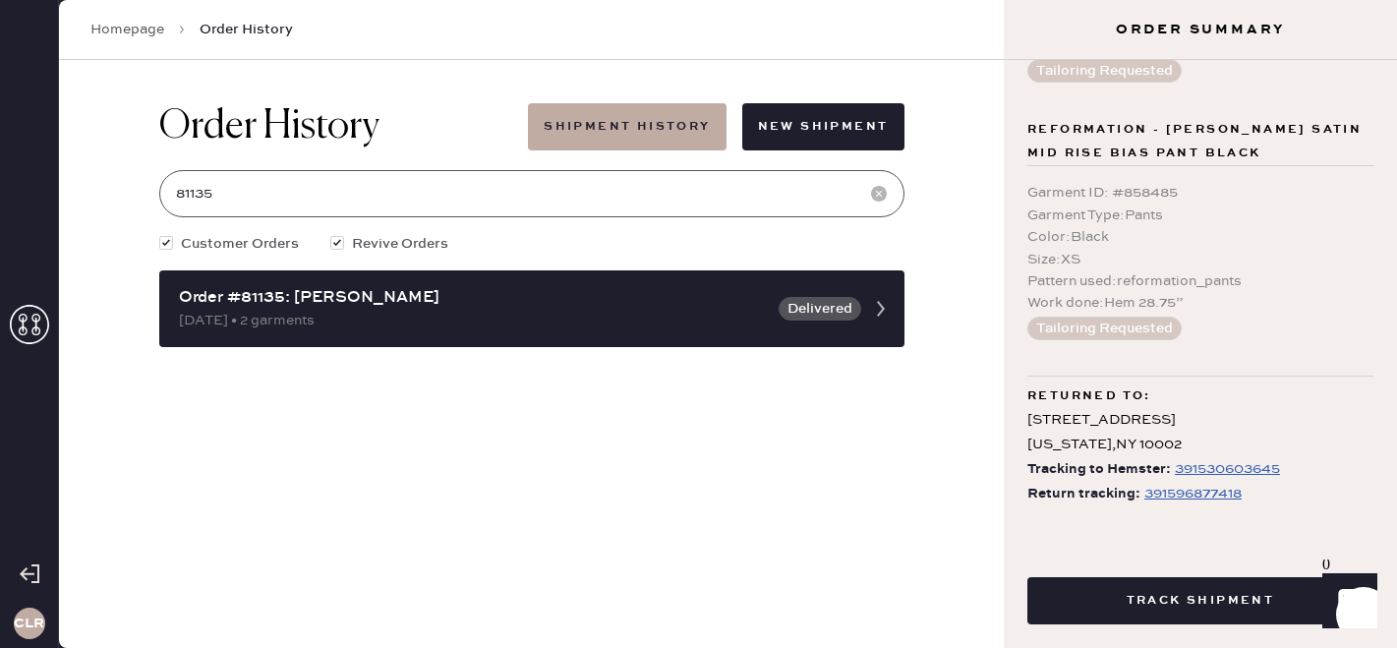
type input "81135"
click at [139, 34] on link "Homepage" at bounding box center [127, 30] width 74 height 20
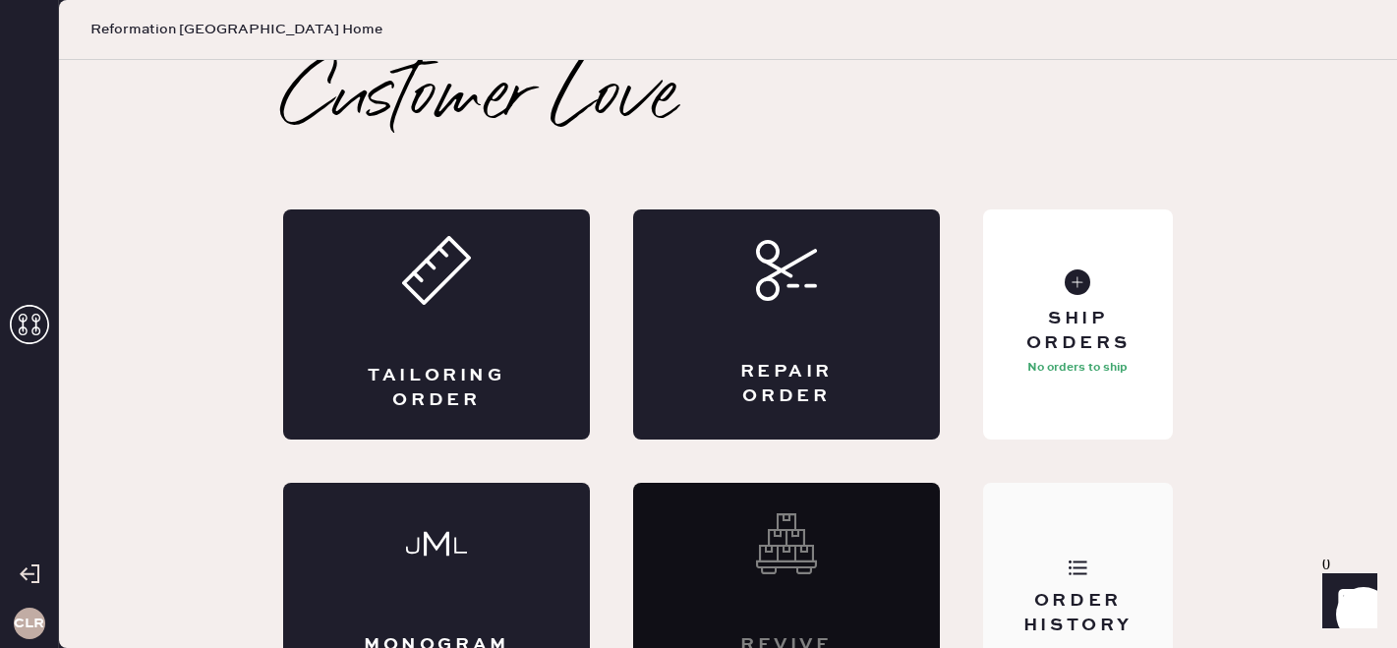
click at [1103, 608] on div "Order History" at bounding box center [1078, 613] width 158 height 49
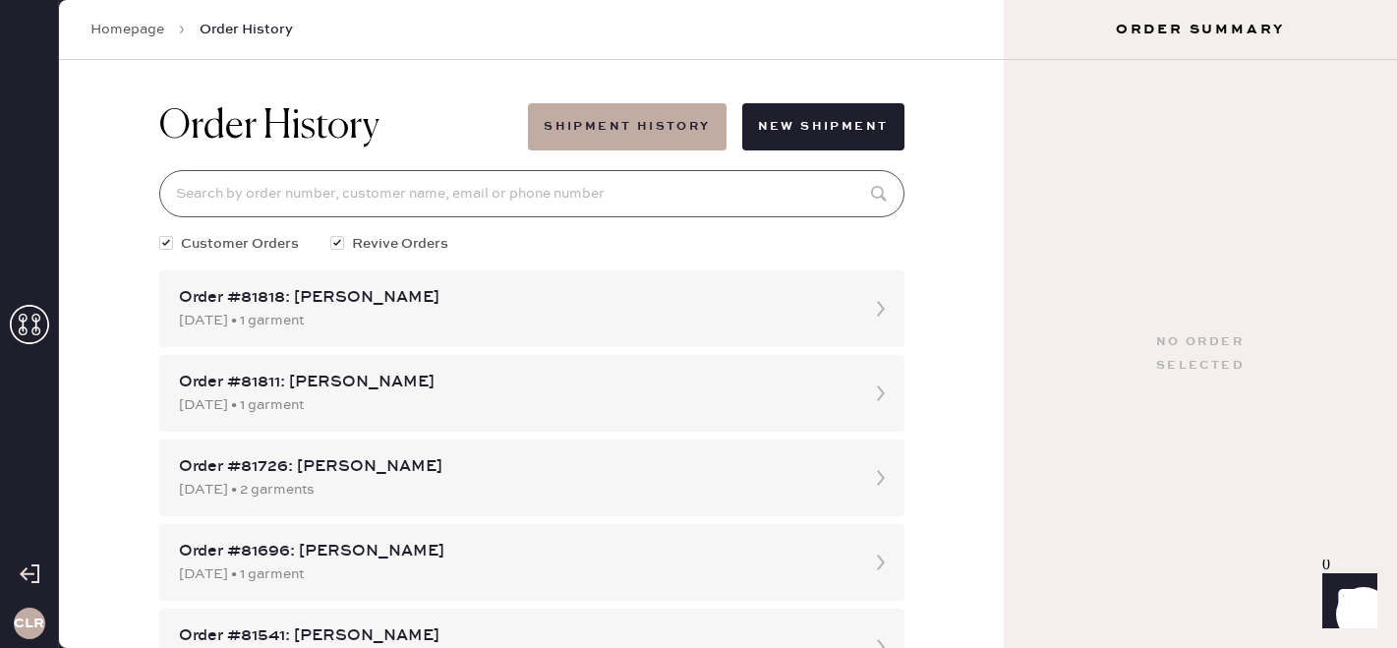
click at [370, 189] on input at bounding box center [531, 193] width 745 height 47
paste input "81135"
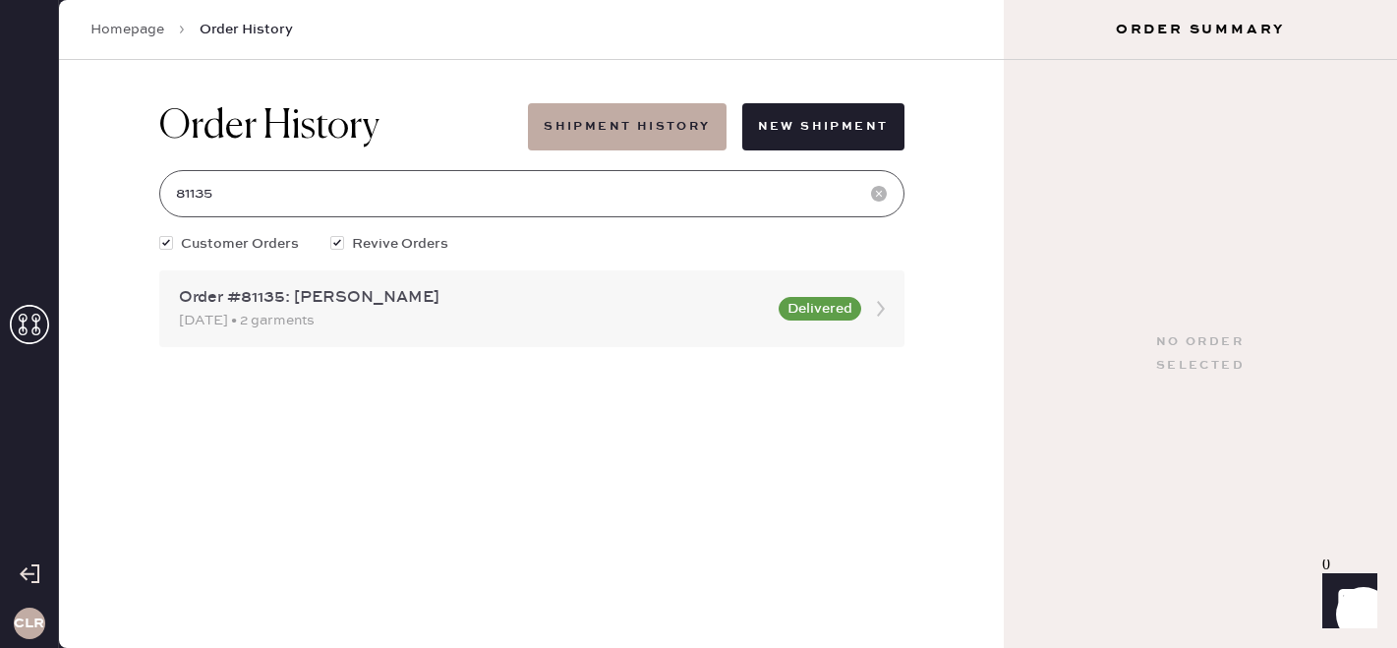
type input "81135"
click at [392, 313] on div "[DATE] • 2 garments" at bounding box center [473, 321] width 588 height 22
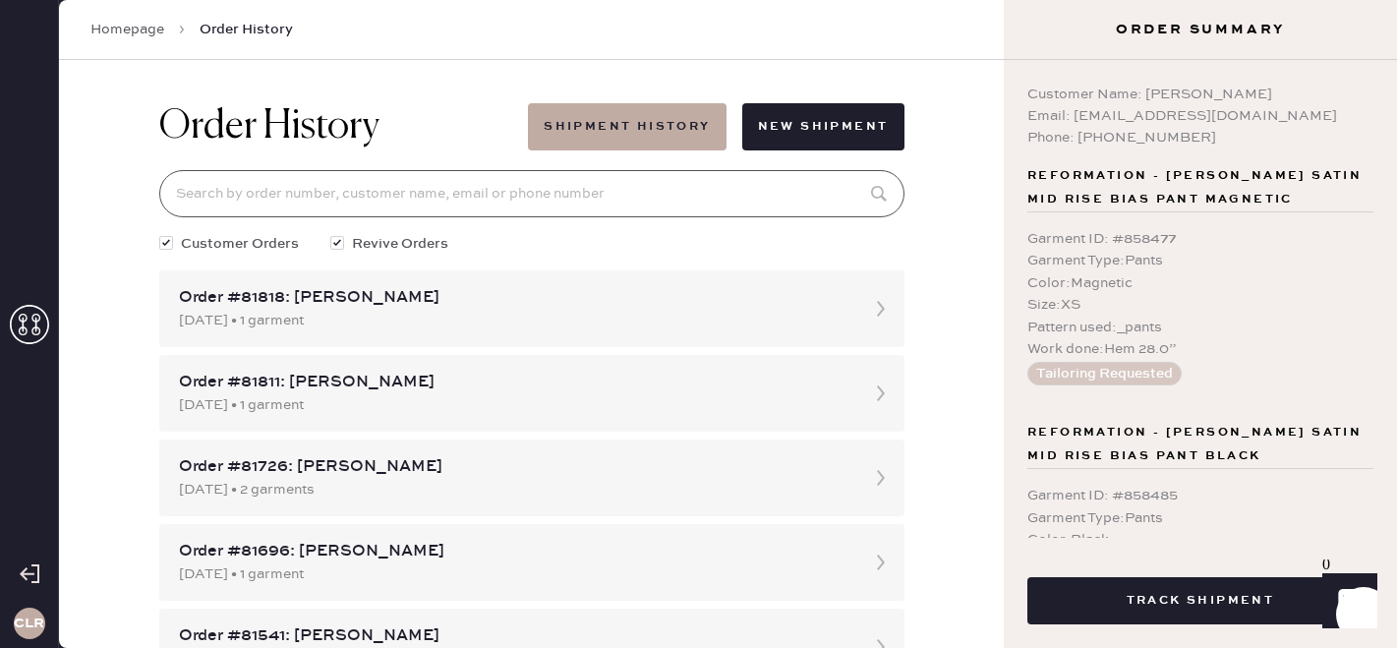
click at [336, 208] on input at bounding box center [531, 193] width 745 height 47
paste input "81135"
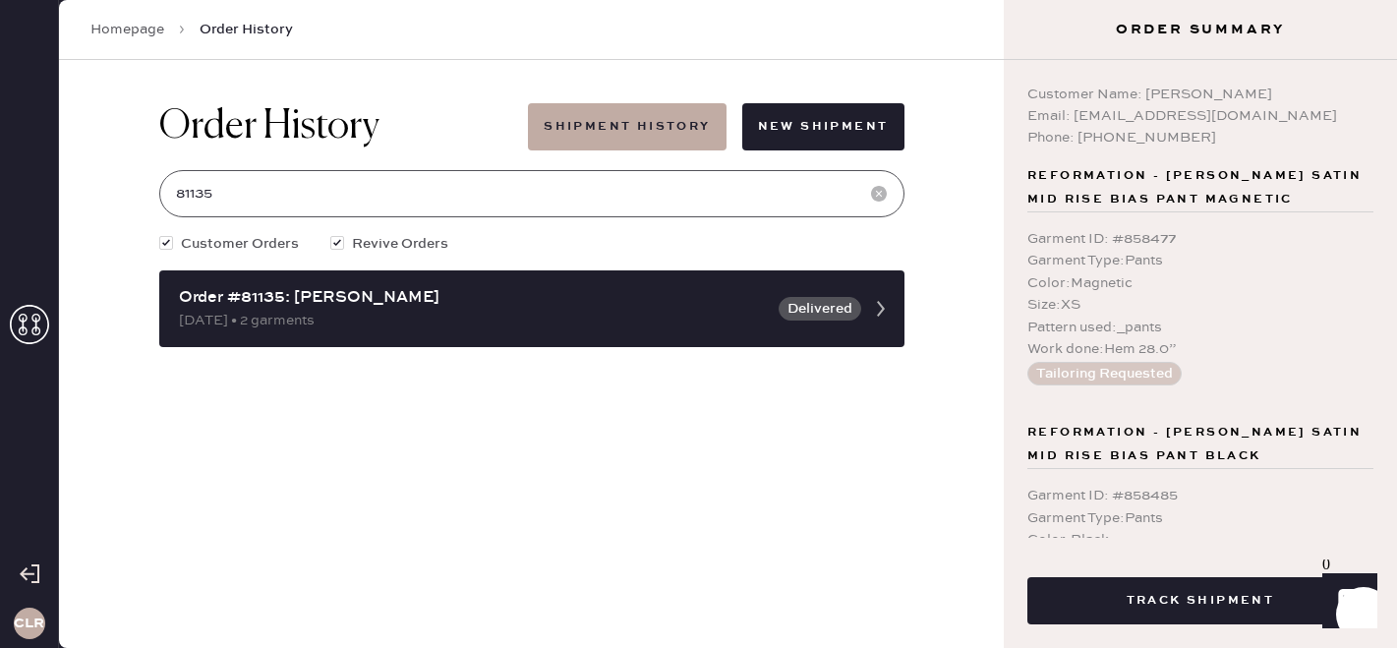
type input "81135"
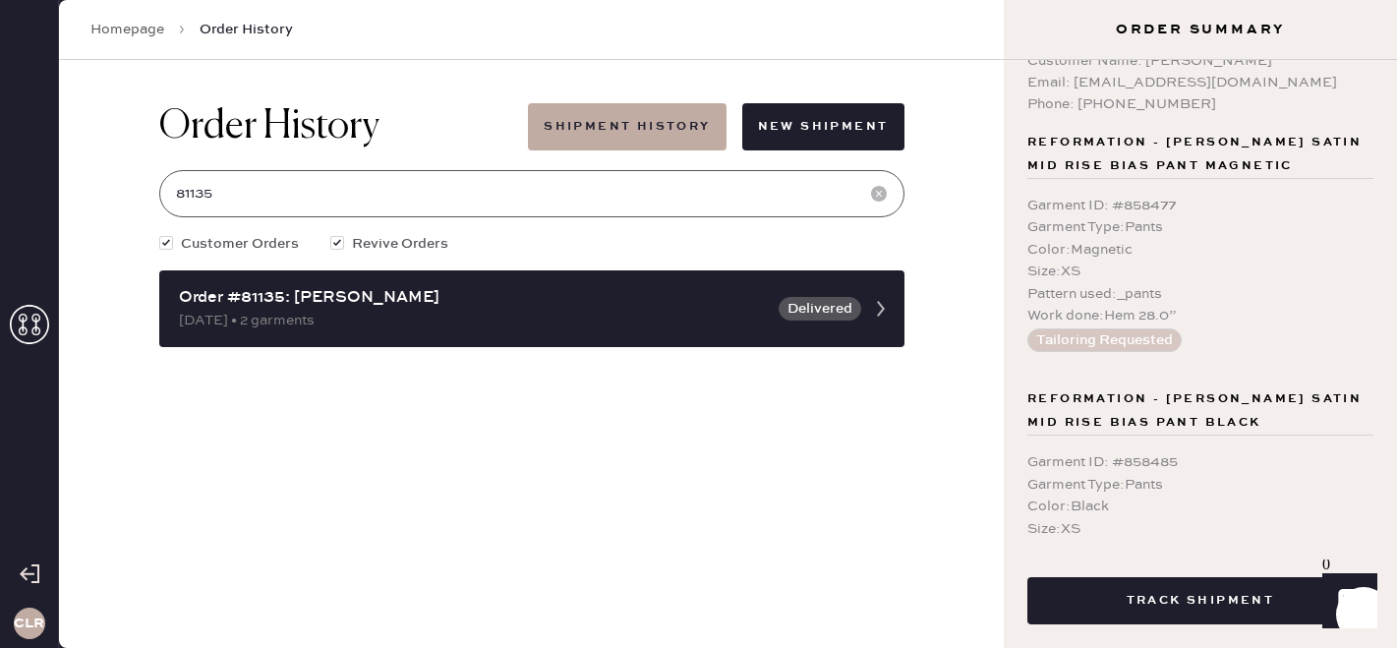
scroll to position [34, 0]
